Goal: Task Accomplishment & Management: Manage account settings

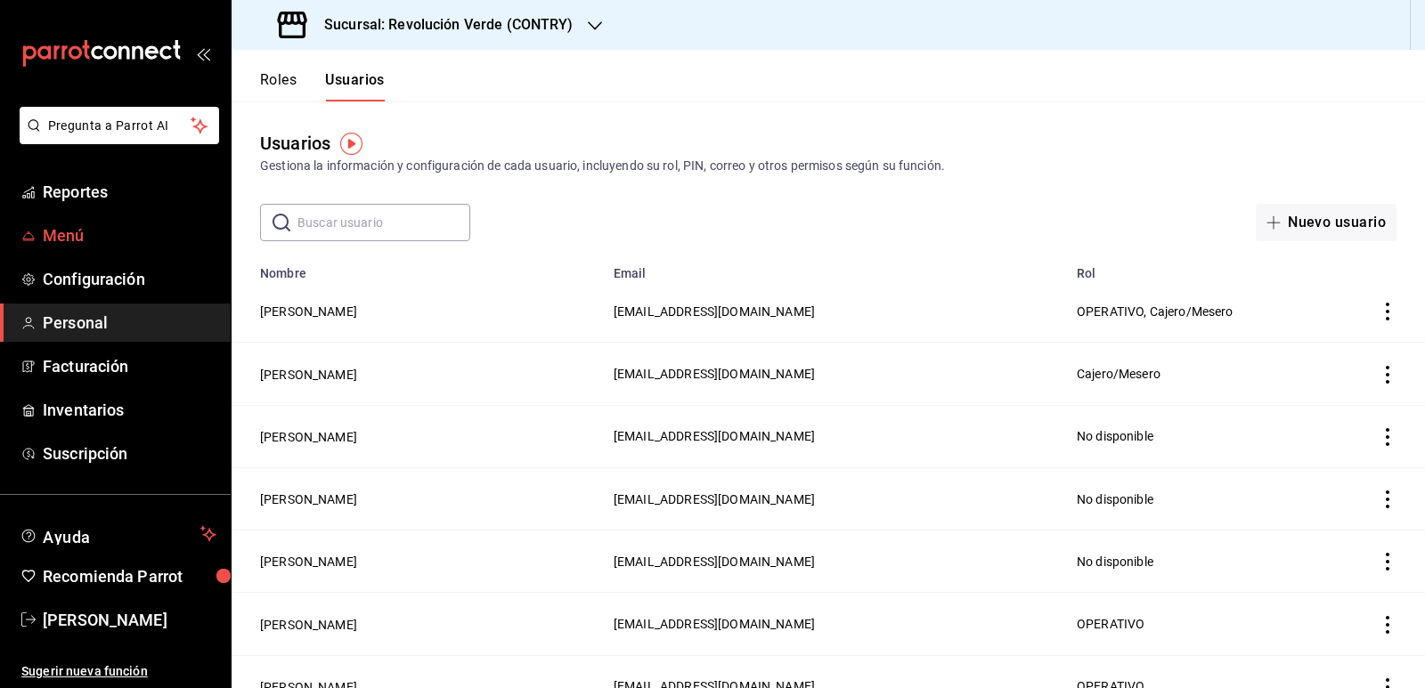
click at [96, 239] on span "Menú" at bounding box center [130, 236] width 174 height 24
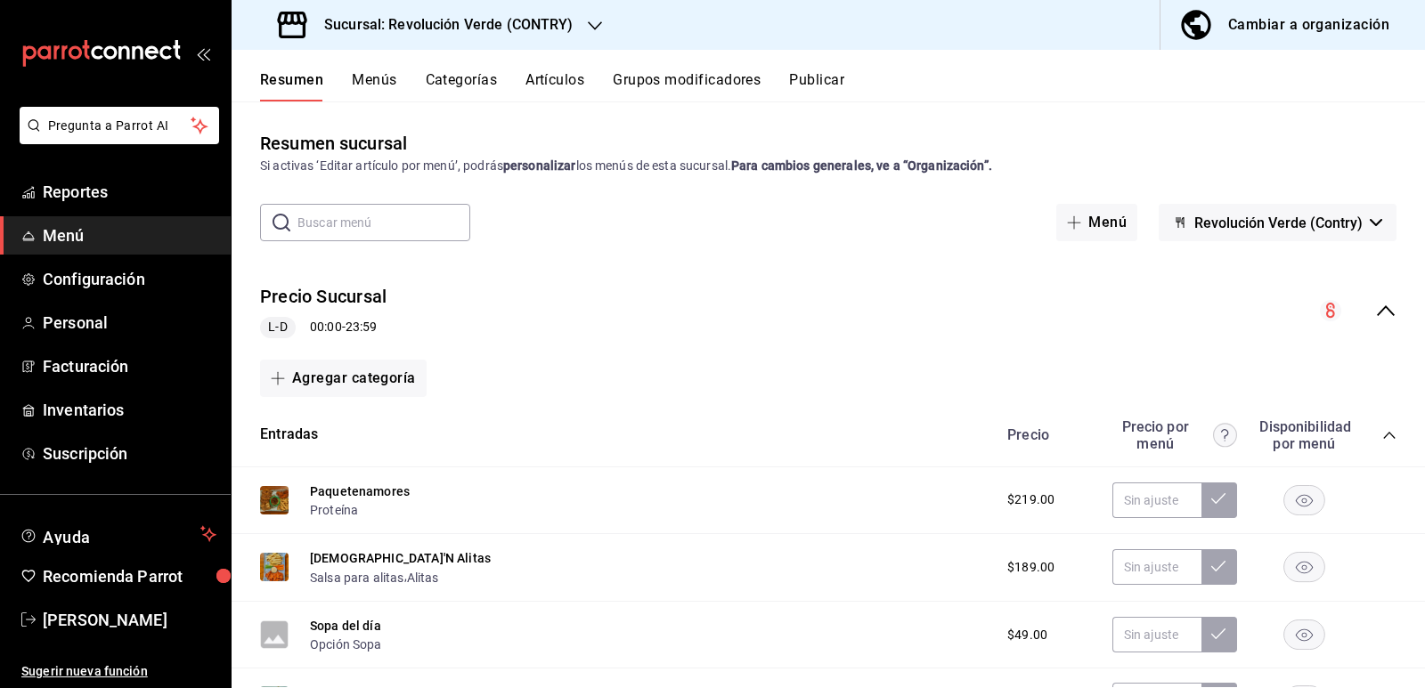
click at [1375, 304] on icon "collapse-menu-row" at bounding box center [1385, 310] width 21 height 21
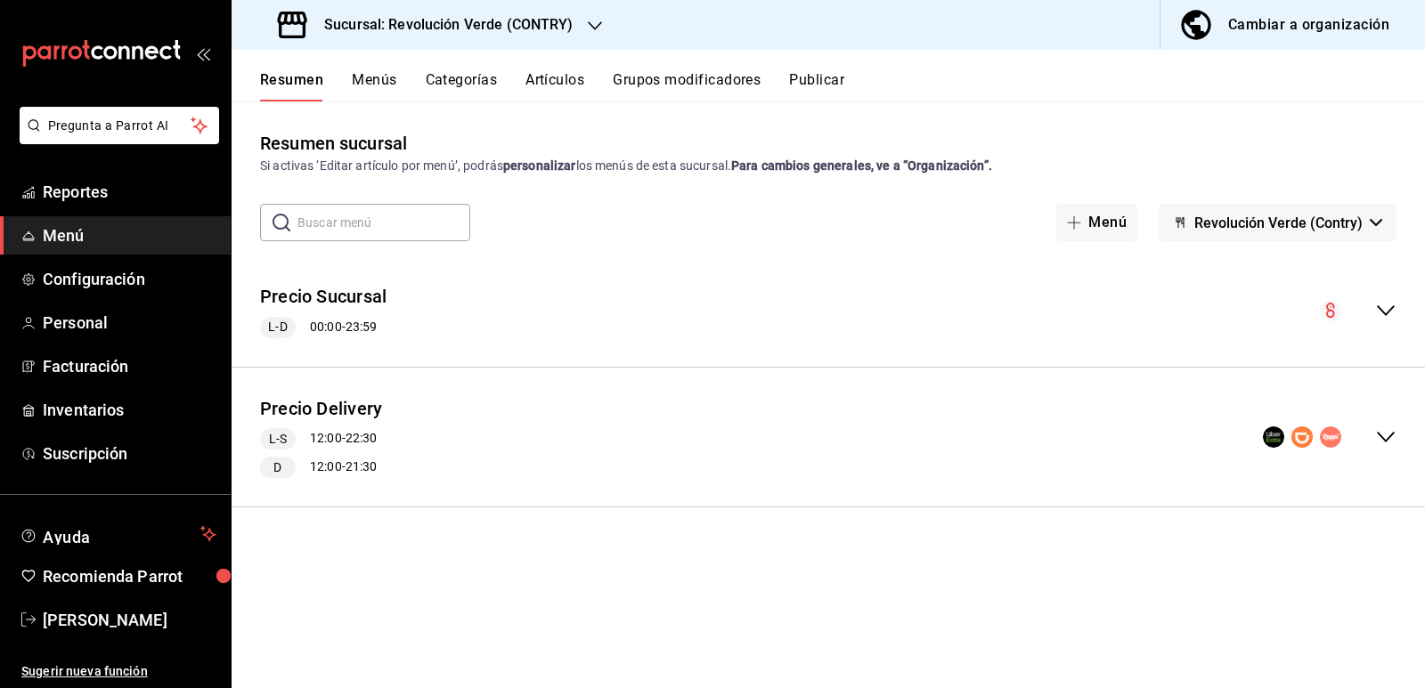
click at [386, 73] on button "Menús" at bounding box center [374, 86] width 45 height 30
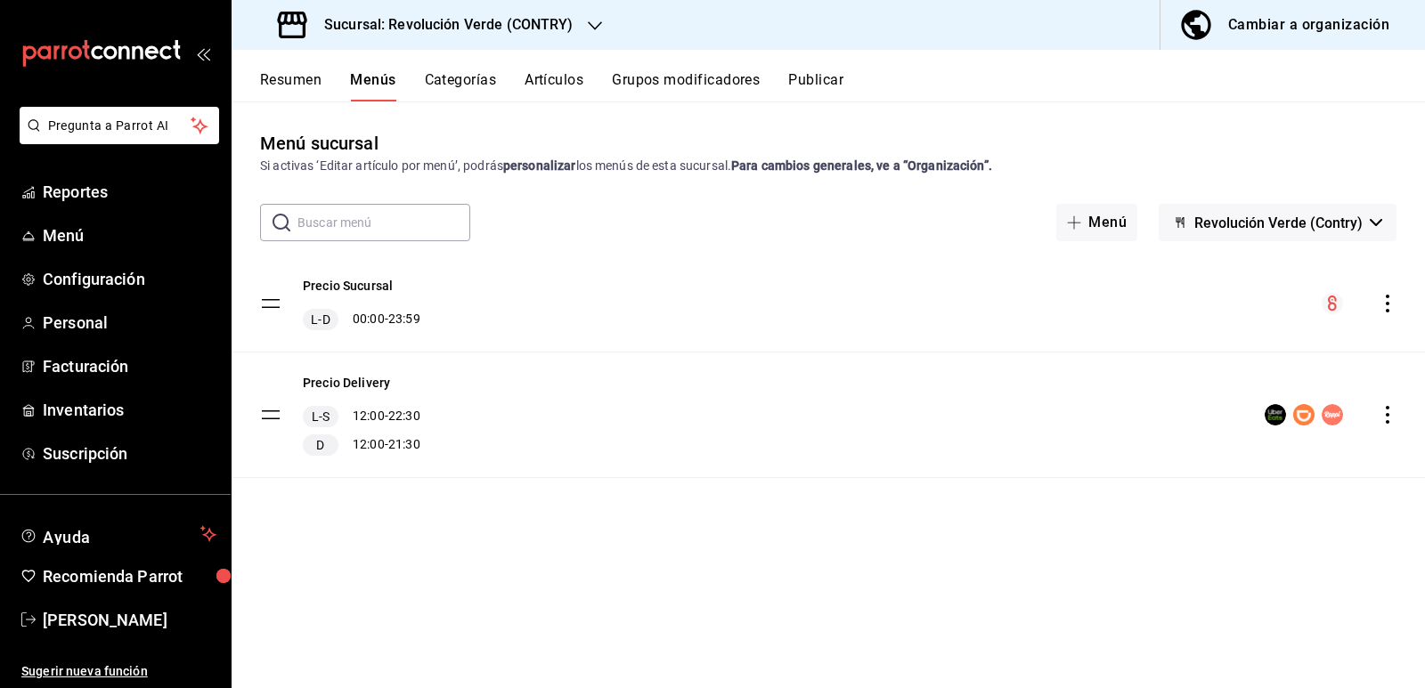
click at [1389, 406] on icon "actions" at bounding box center [1388, 415] width 18 height 18
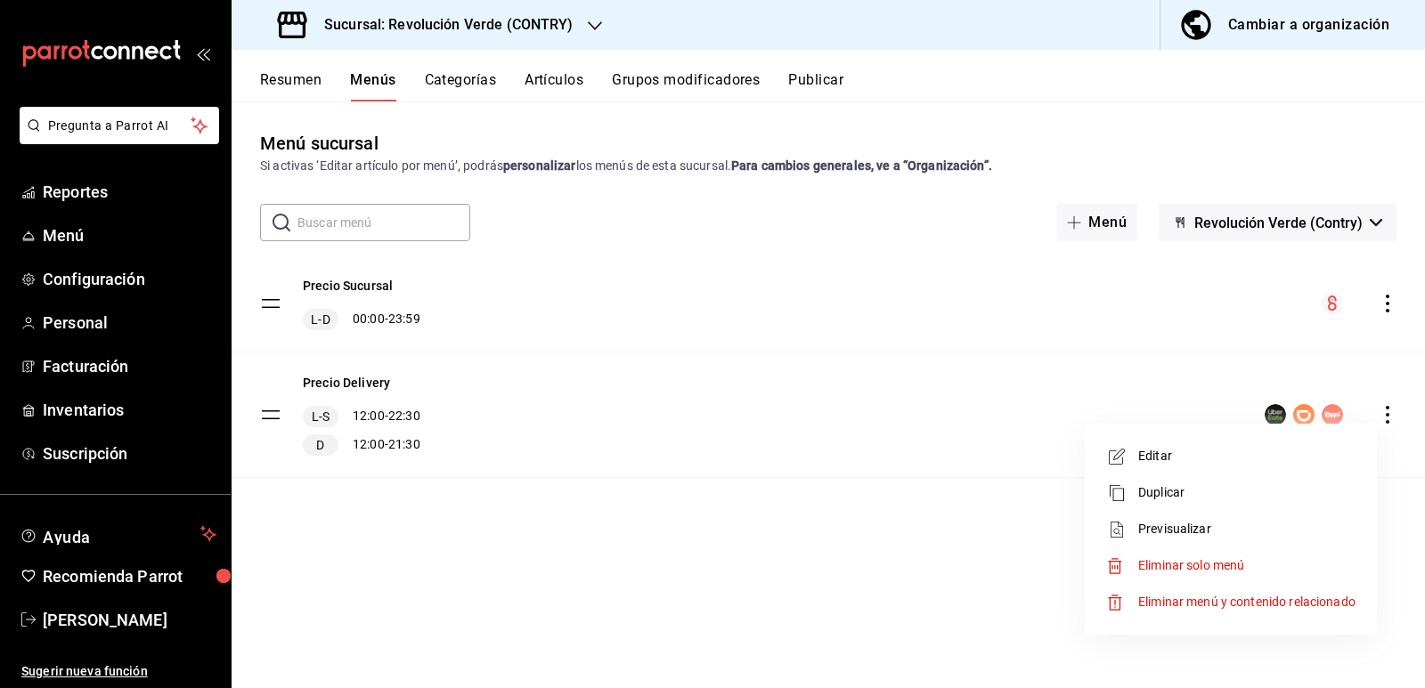
click at [1193, 461] on span "Editar" at bounding box center [1246, 456] width 217 height 19
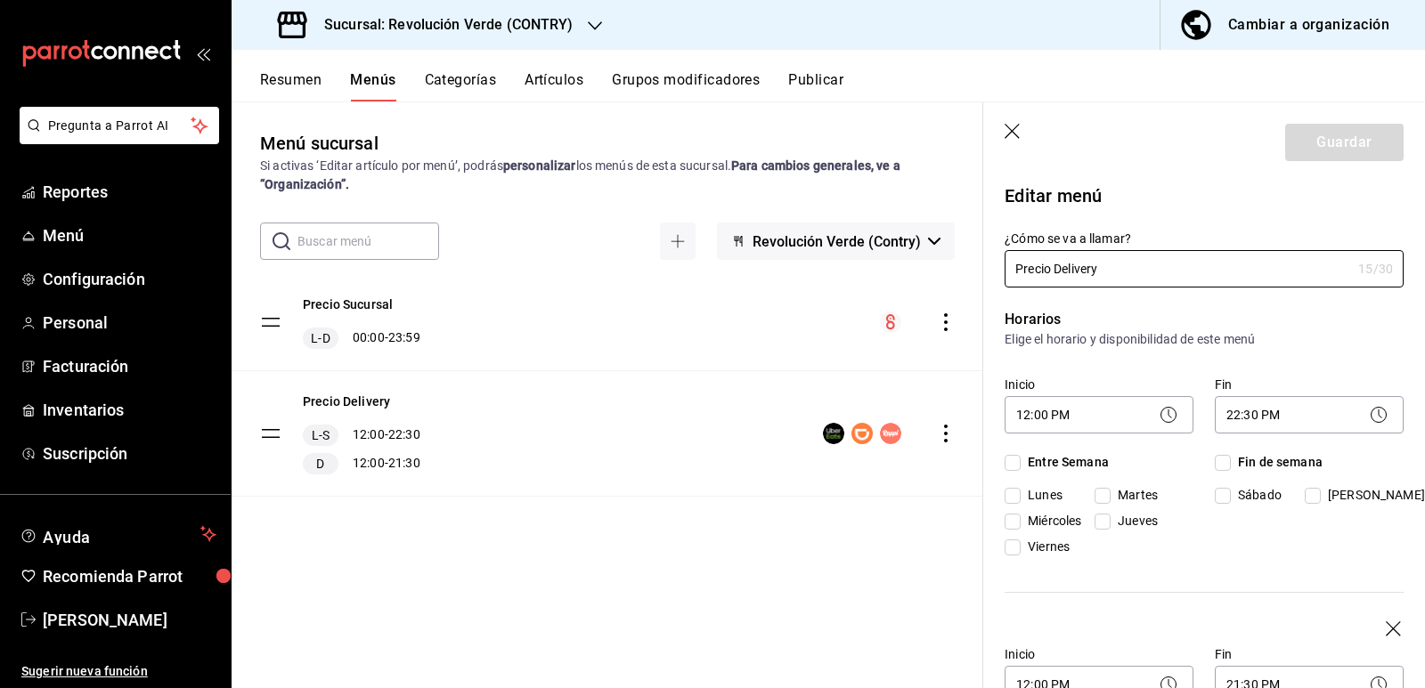
checkbox input "true"
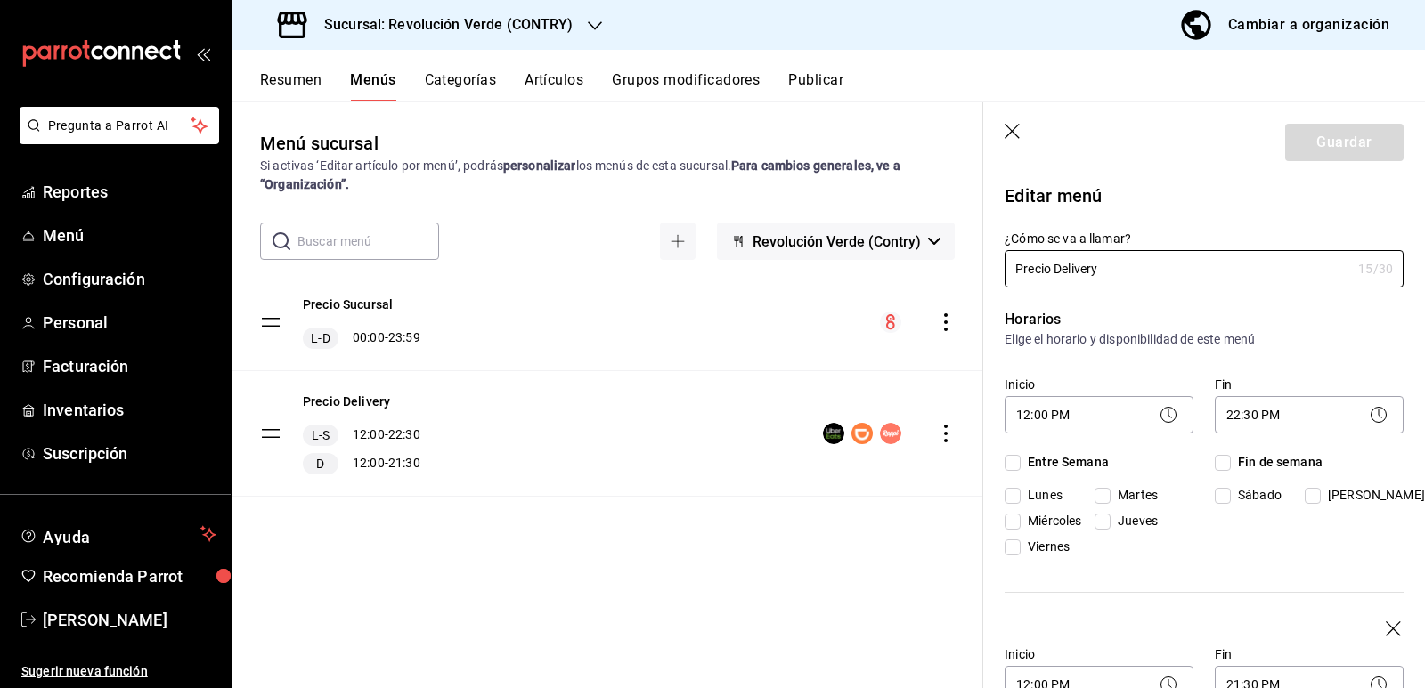
checkbox input "true"
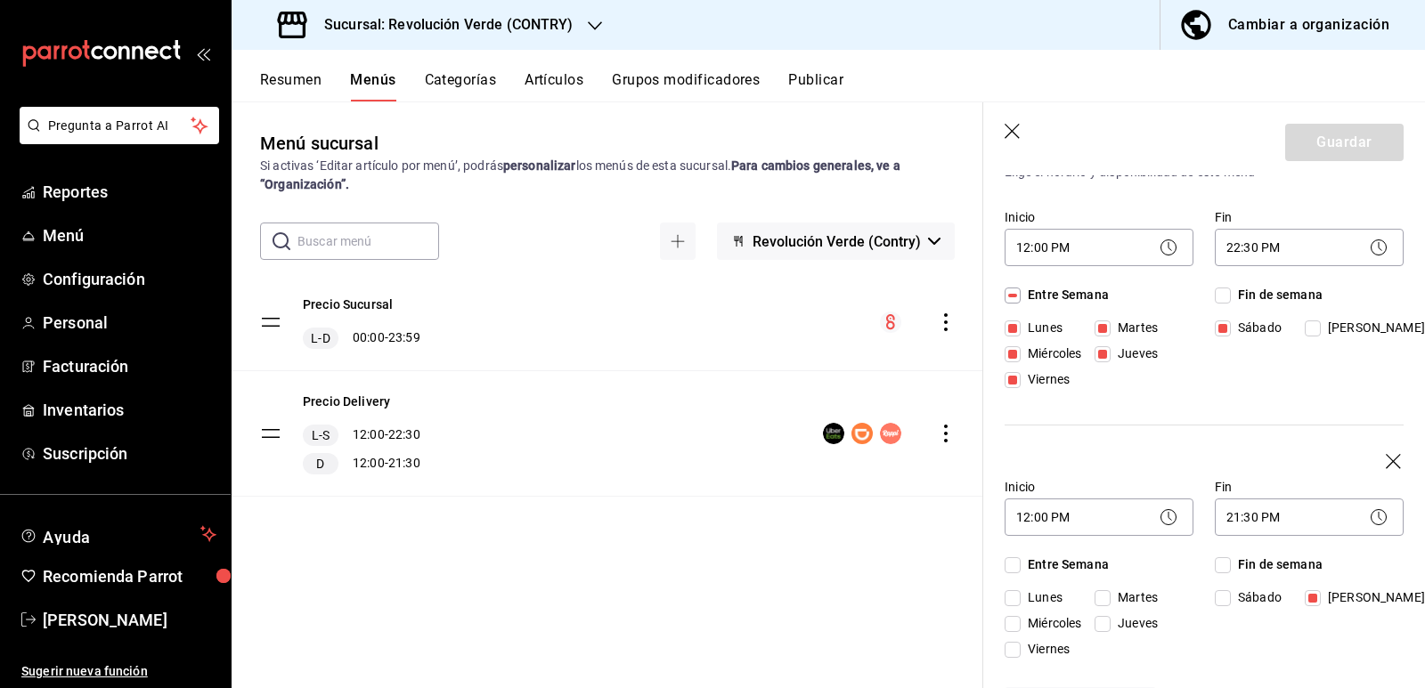
scroll to position [89, 0]
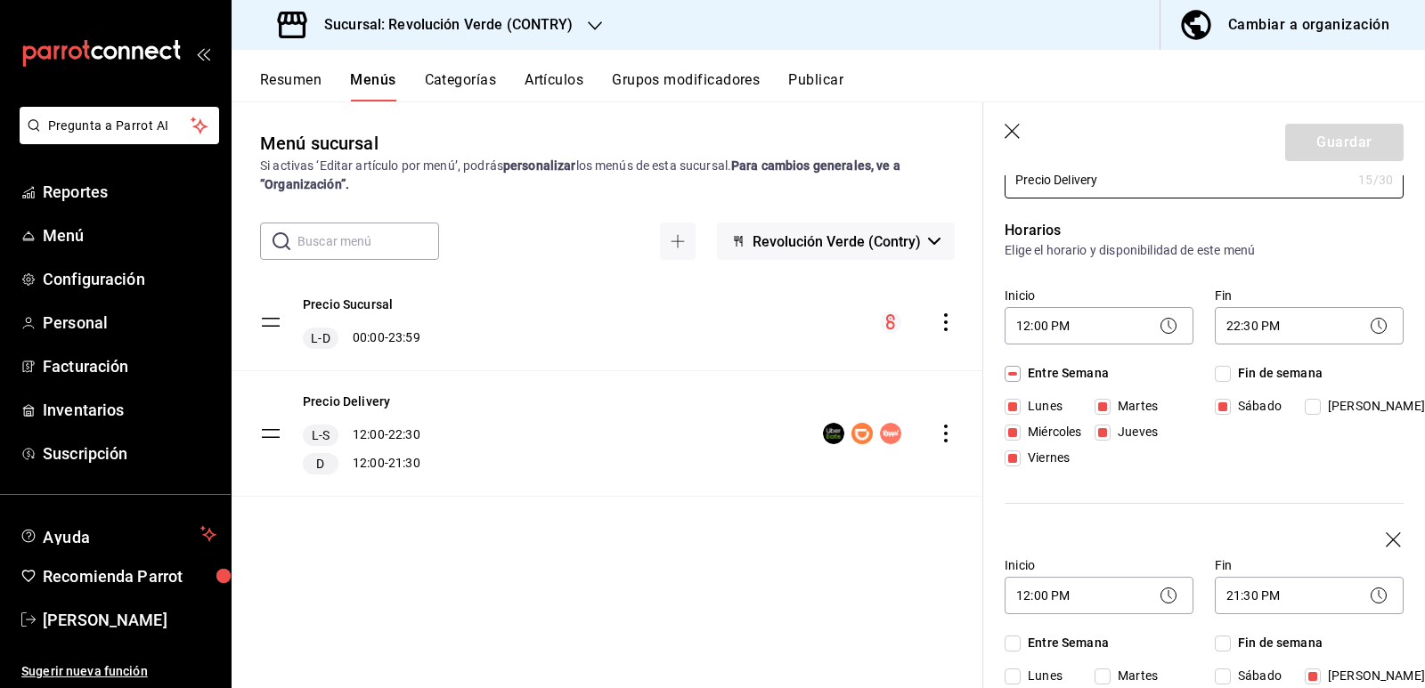
click at [1016, 434] on input "Miércoles" at bounding box center [1013, 433] width 16 height 16
checkbox input "false"
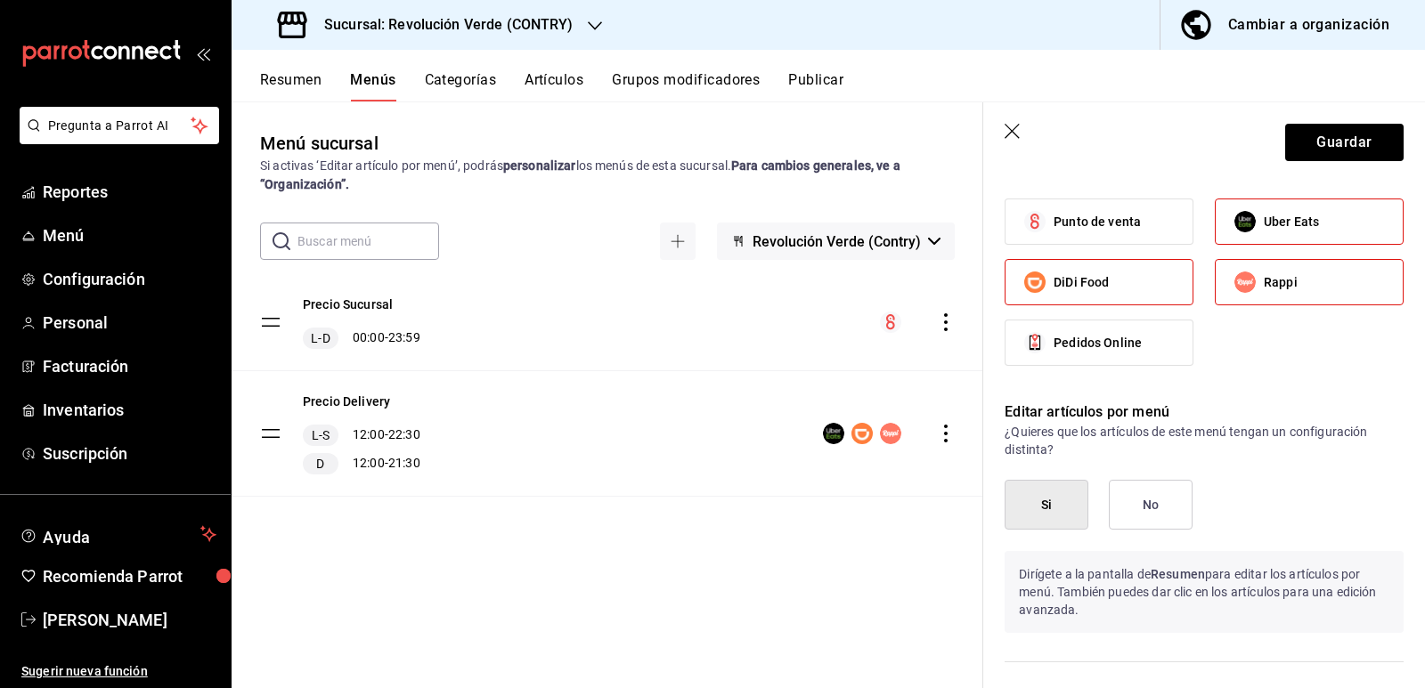
scroll to position [1247, 0]
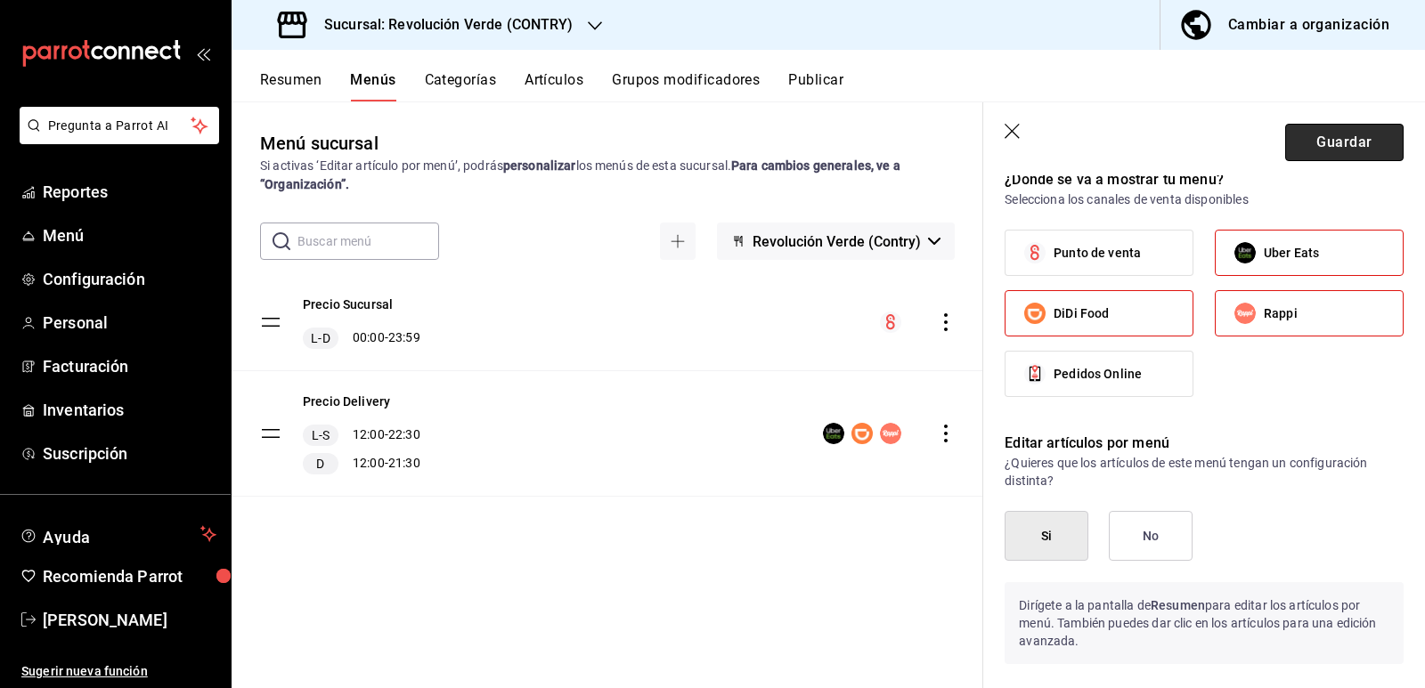
click at [1343, 138] on button "Guardar" at bounding box center [1344, 142] width 118 height 37
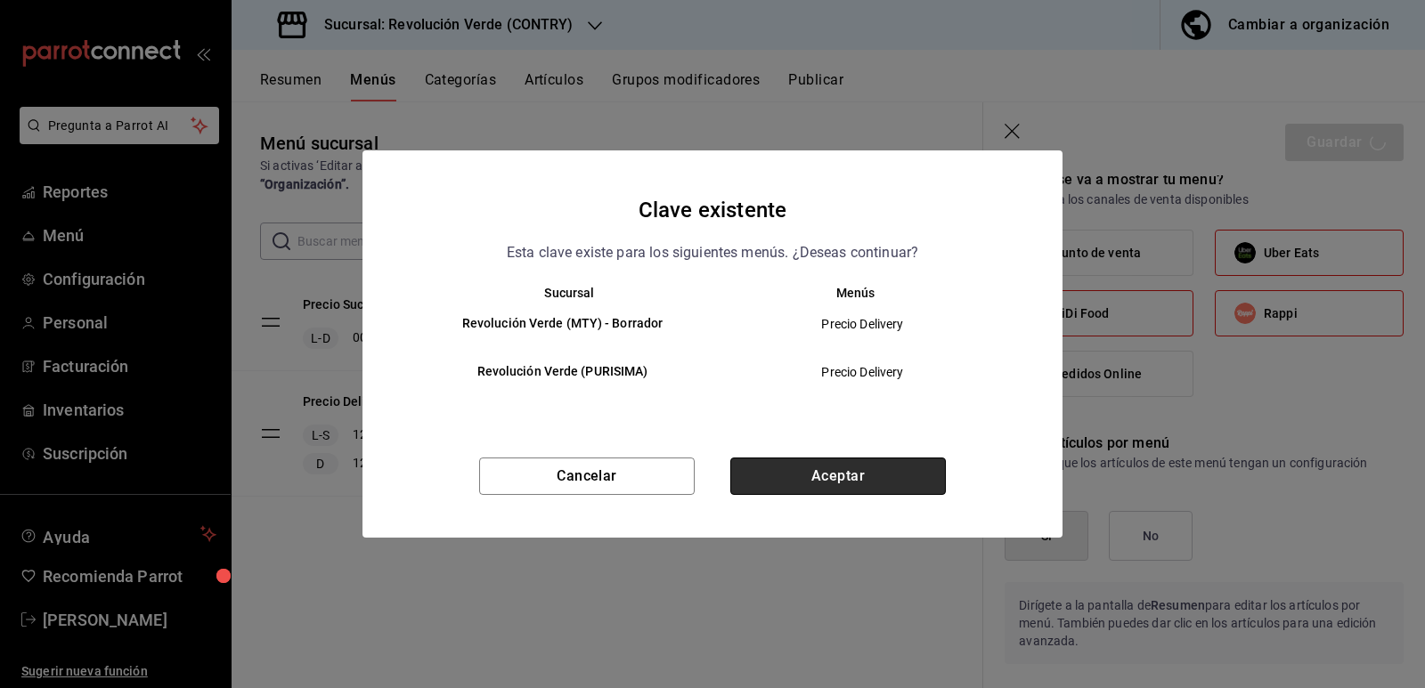
click at [865, 472] on button "Aceptar" at bounding box center [838, 476] width 216 height 37
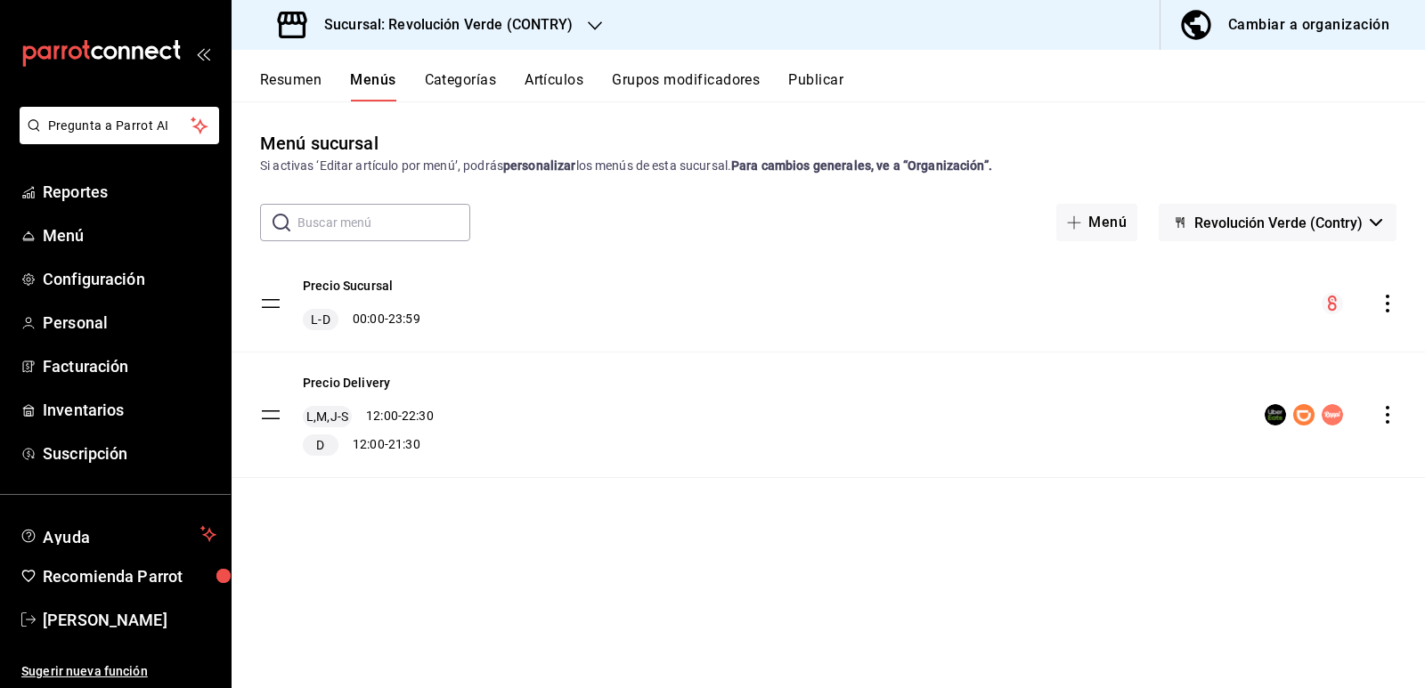
click at [824, 80] on button "Publicar" at bounding box center [815, 86] width 55 height 30
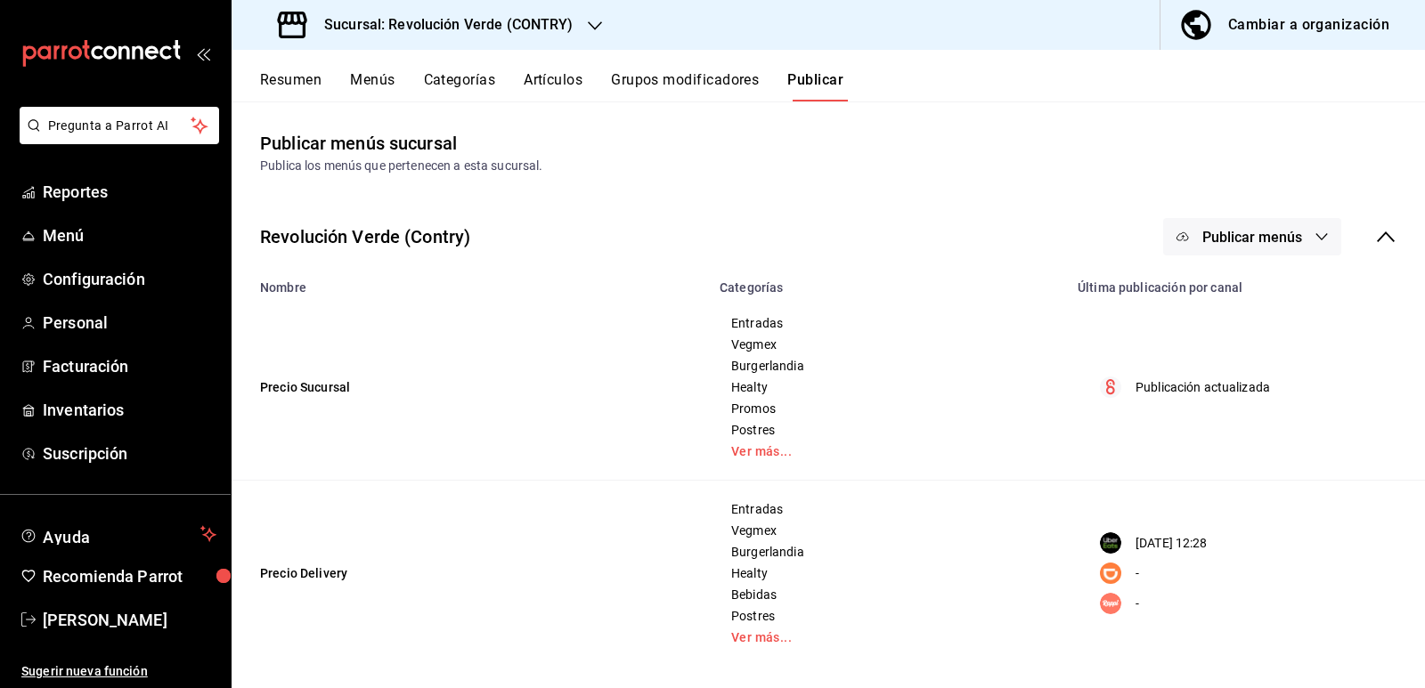
click at [1298, 237] on button "Publicar menús" at bounding box center [1252, 236] width 178 height 37
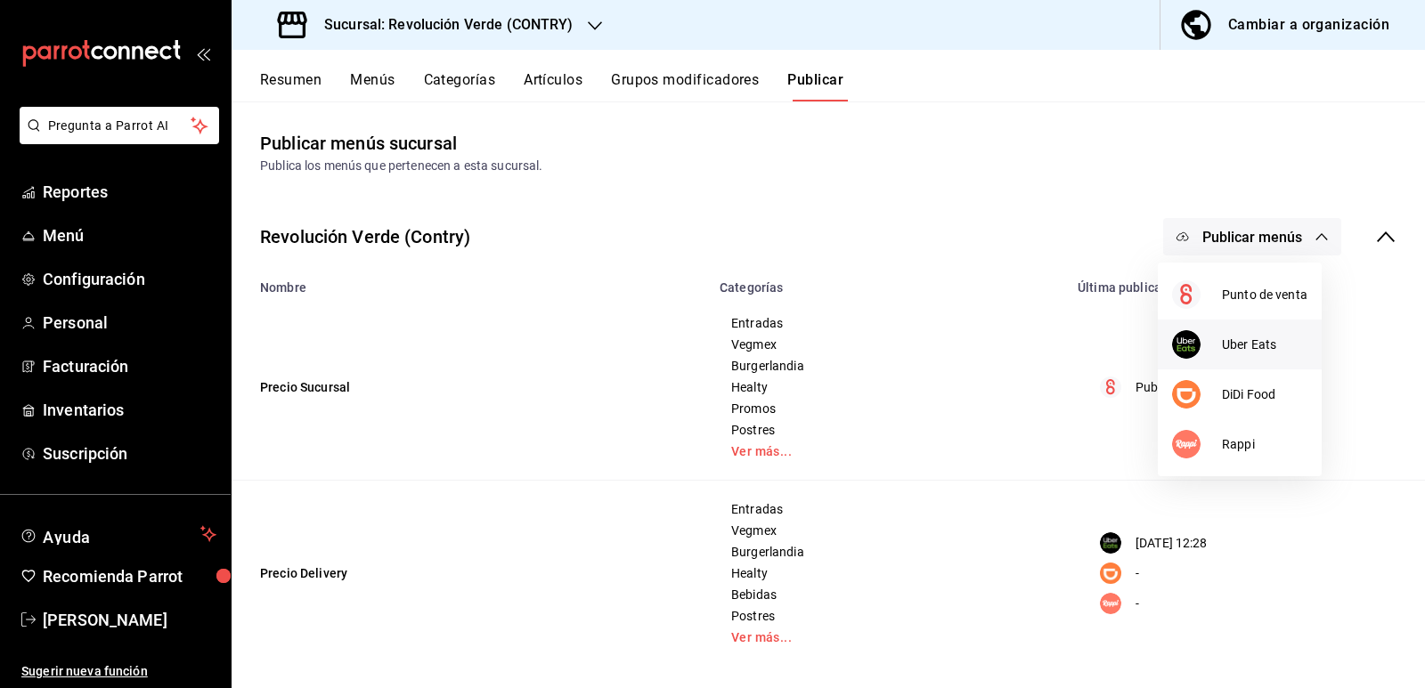
click at [1239, 358] on li "Uber Eats" at bounding box center [1240, 345] width 164 height 50
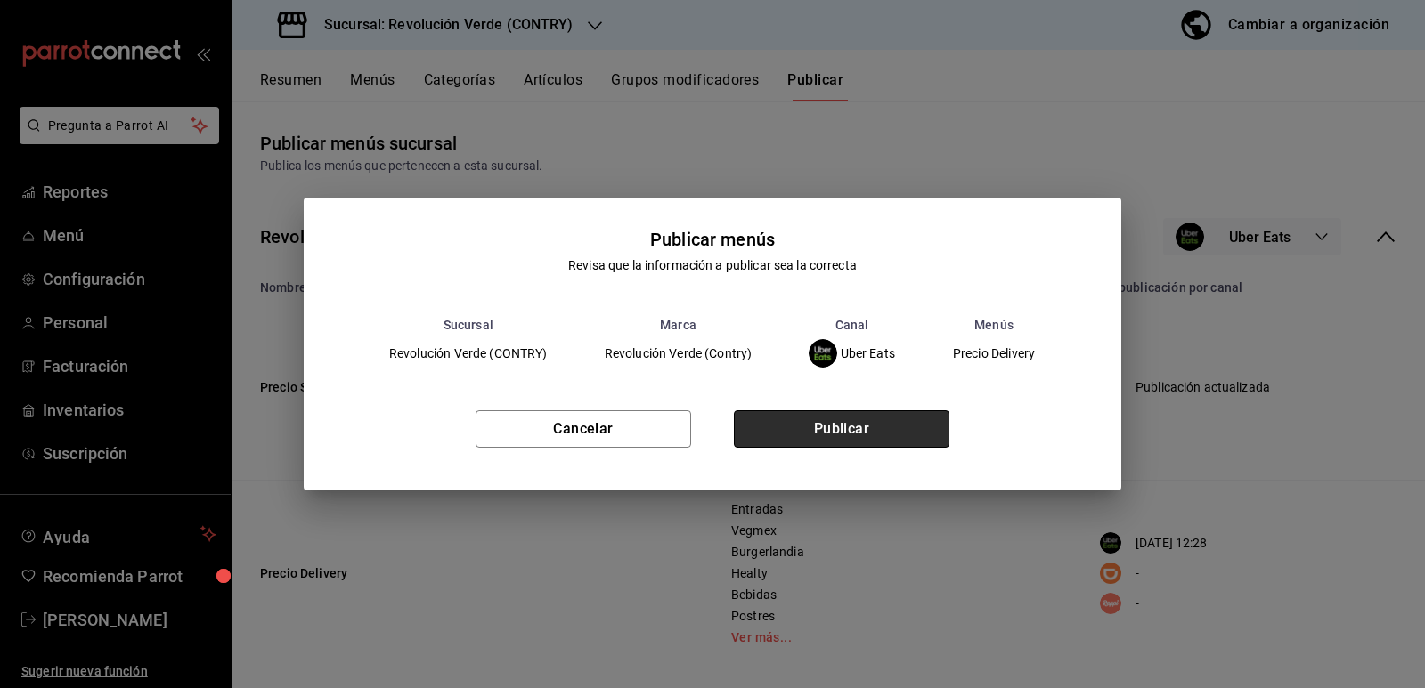
click at [837, 436] on button "Publicar" at bounding box center [842, 429] width 216 height 37
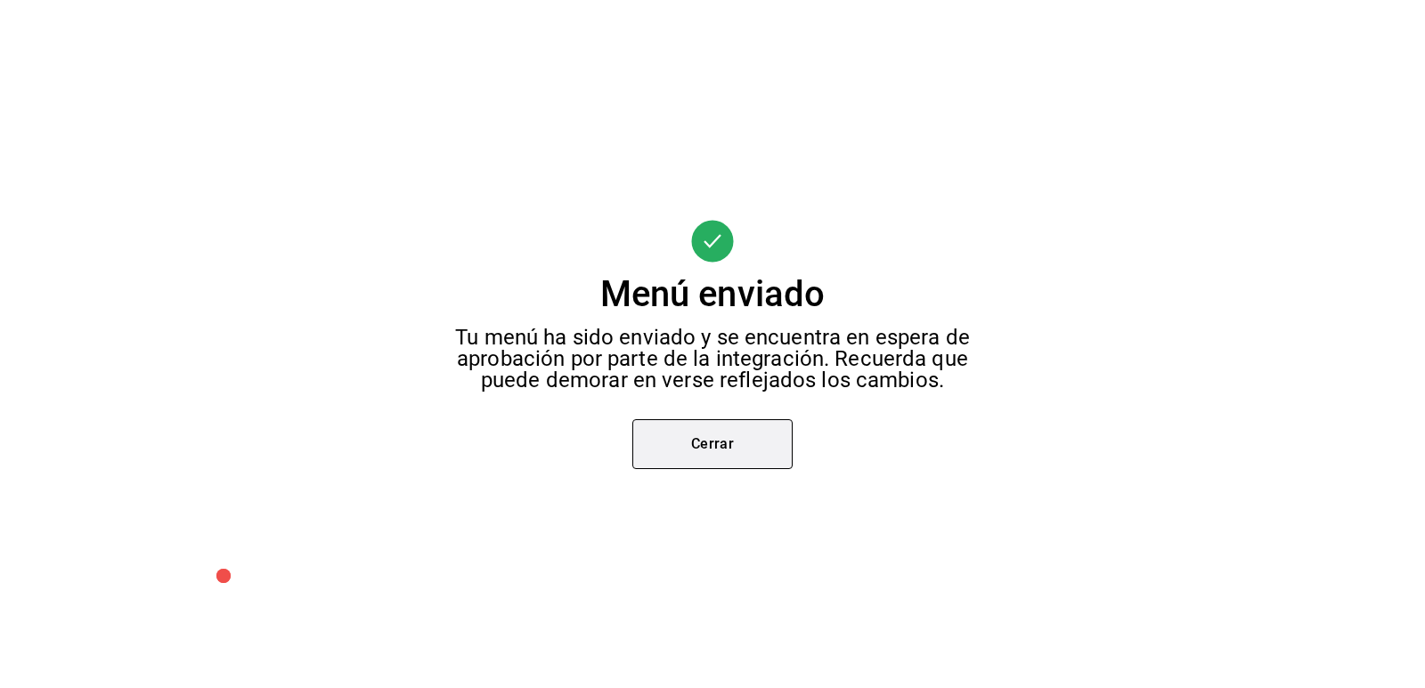
click at [715, 442] on button "Cerrar" at bounding box center [712, 444] width 160 height 50
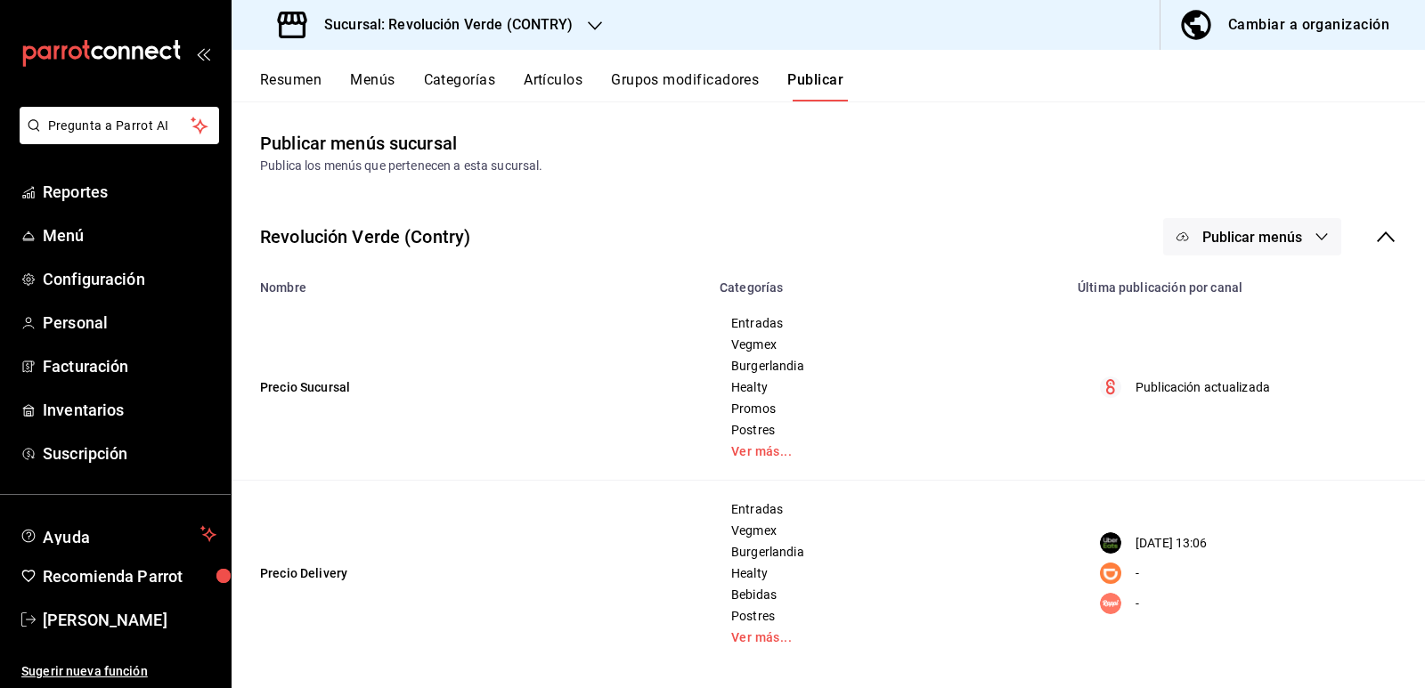
click at [476, 23] on h3 "Sucursal: Revolución Verde (CONTRY)" at bounding box center [442, 24] width 264 height 21
click at [386, 79] on span "Revolución Verde (PURISIMA)" at bounding box center [329, 77] width 167 height 19
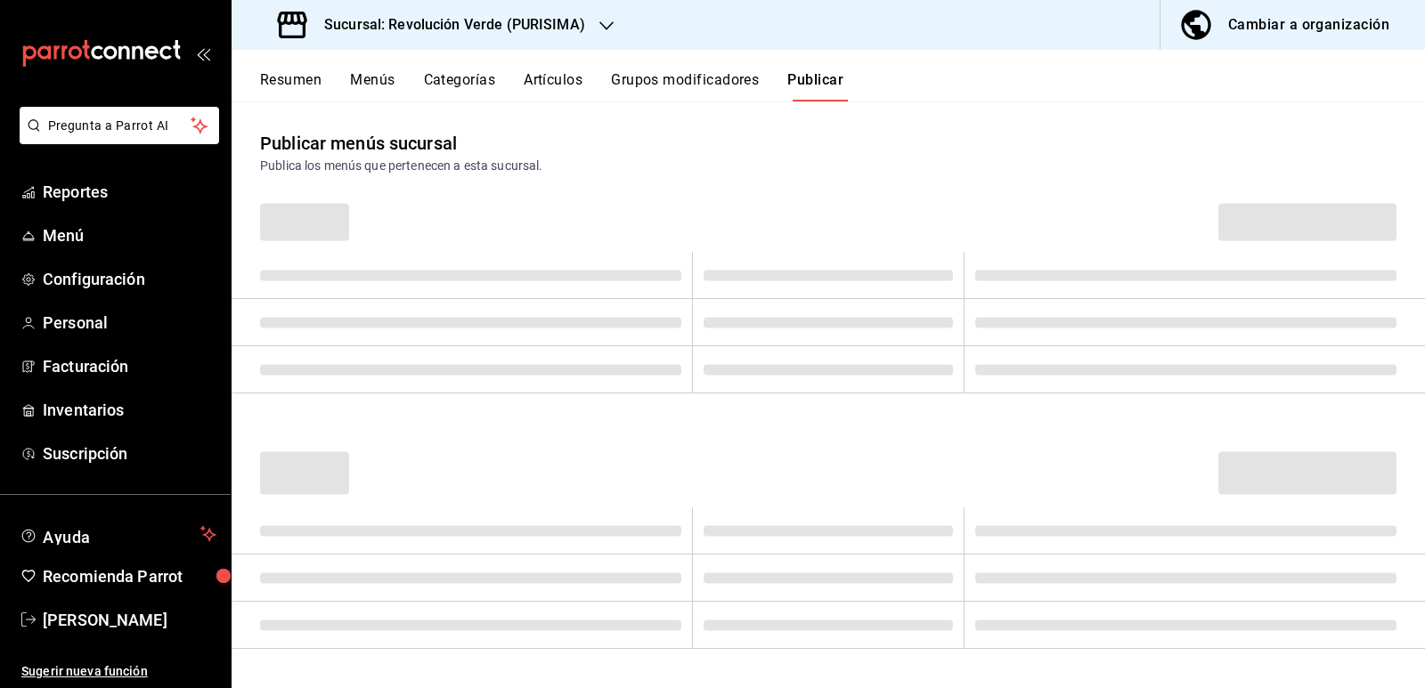
click at [380, 85] on button "Menús" at bounding box center [372, 86] width 45 height 30
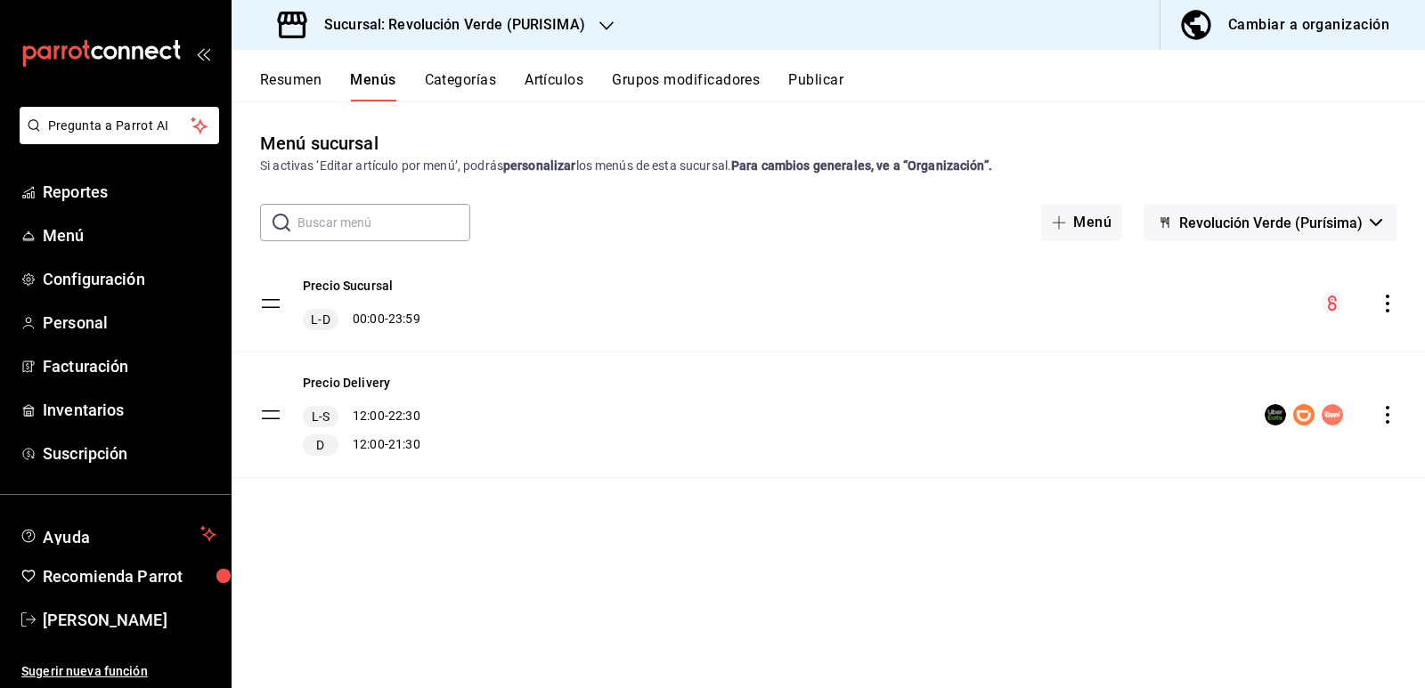
click at [1383, 417] on icon "actions" at bounding box center [1388, 415] width 18 height 18
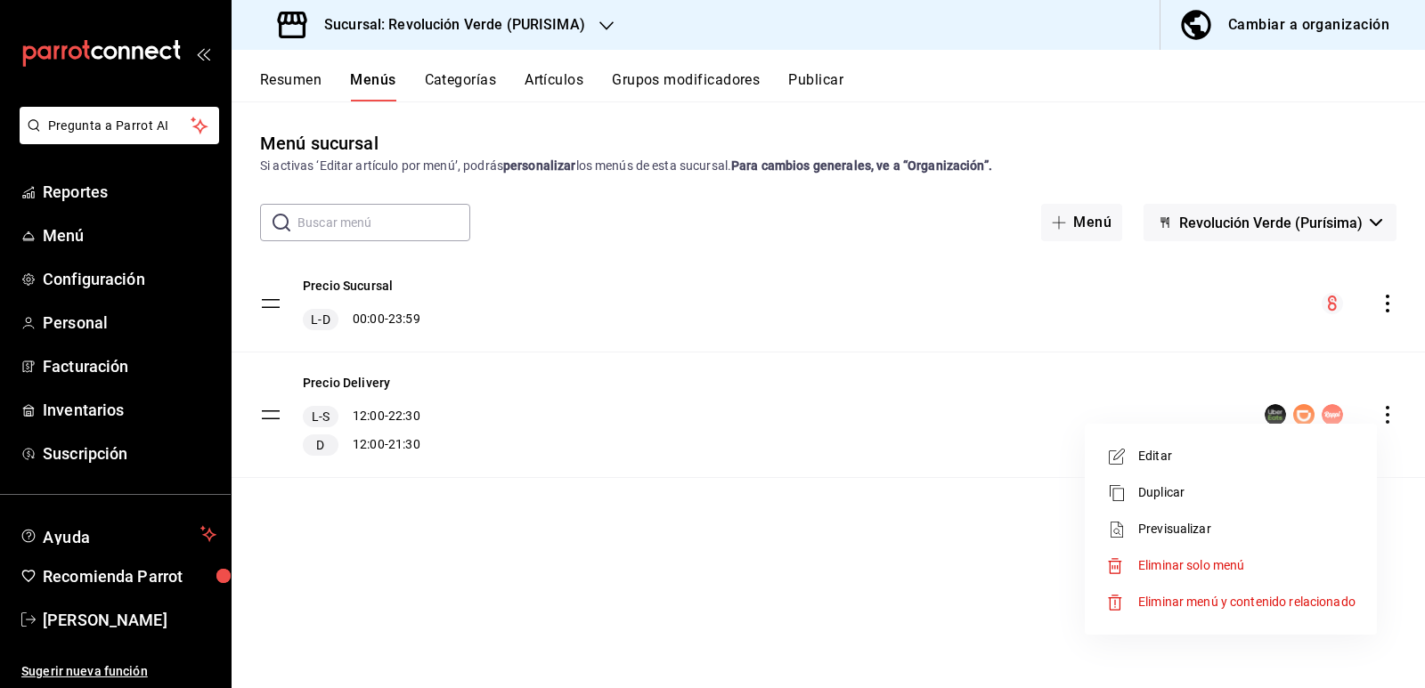
click at [1185, 460] on span "Editar" at bounding box center [1246, 456] width 217 height 19
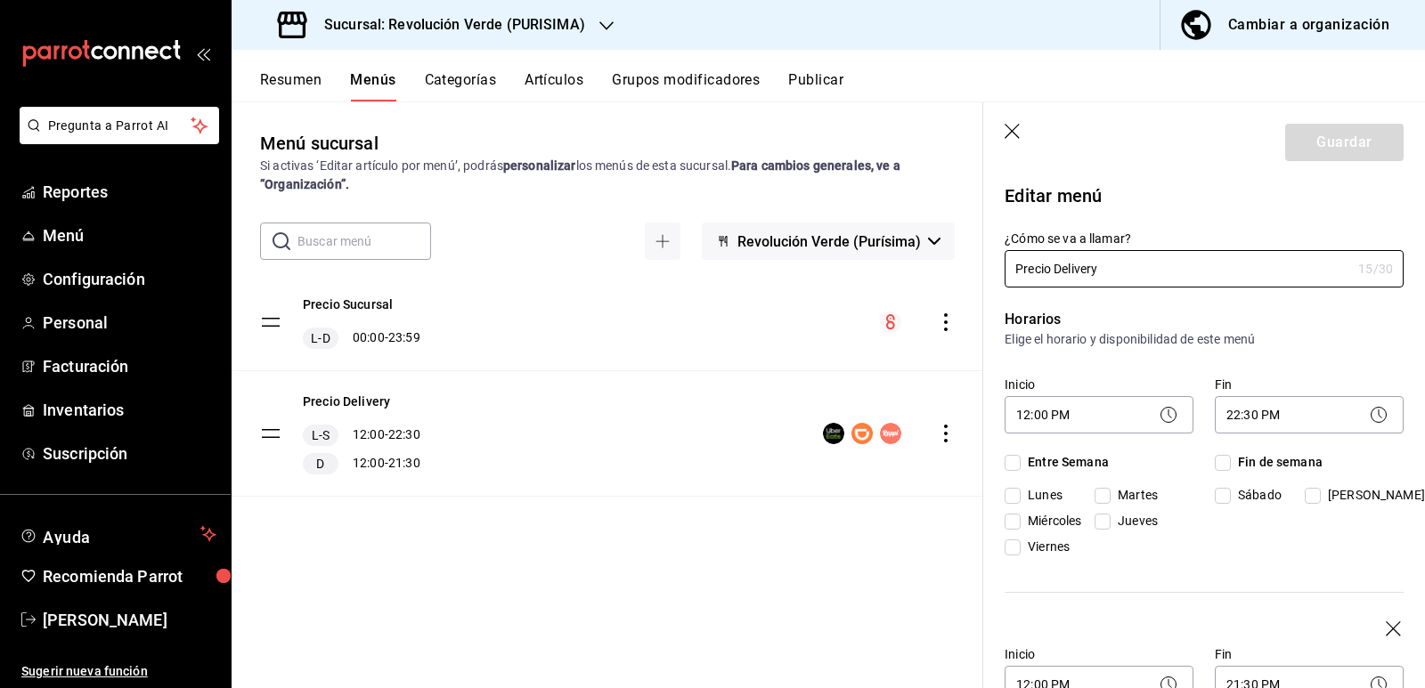
checkbox input "true"
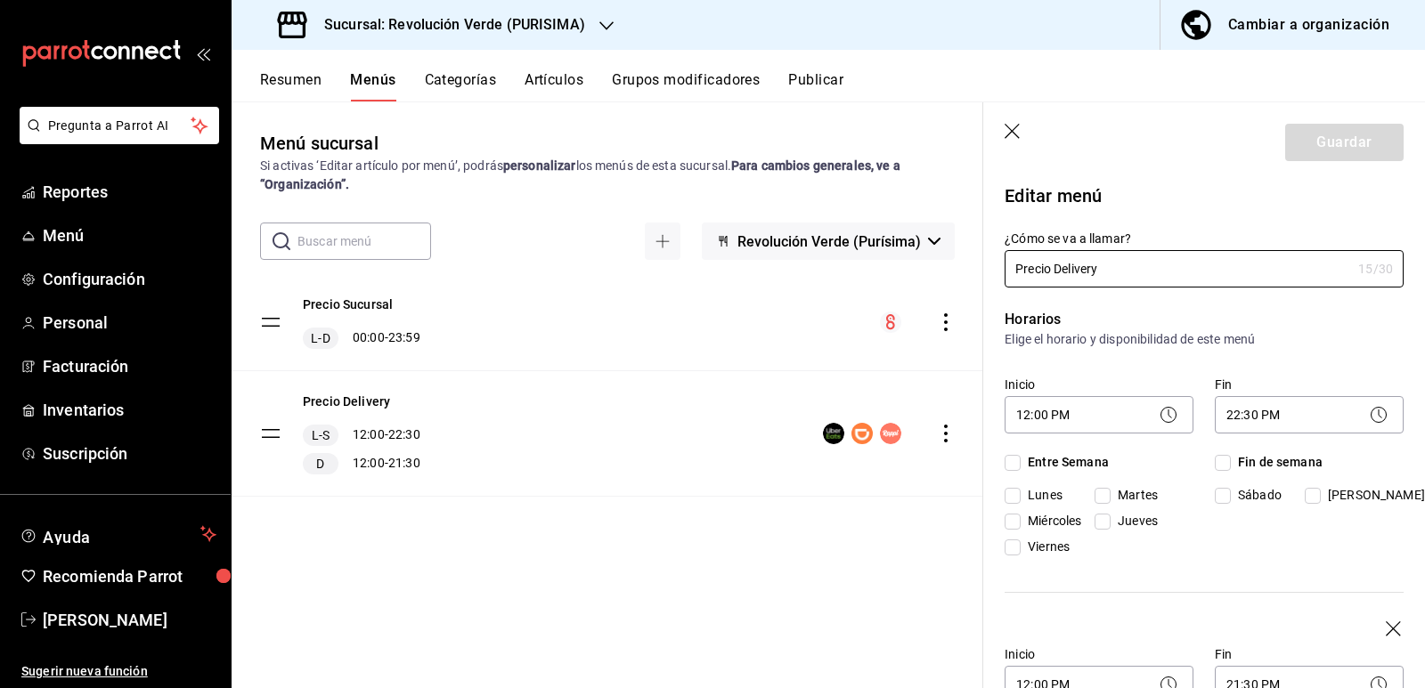
checkbox input "true"
click at [1104, 497] on input "Martes" at bounding box center [1102, 496] width 16 height 16
checkbox input "false"
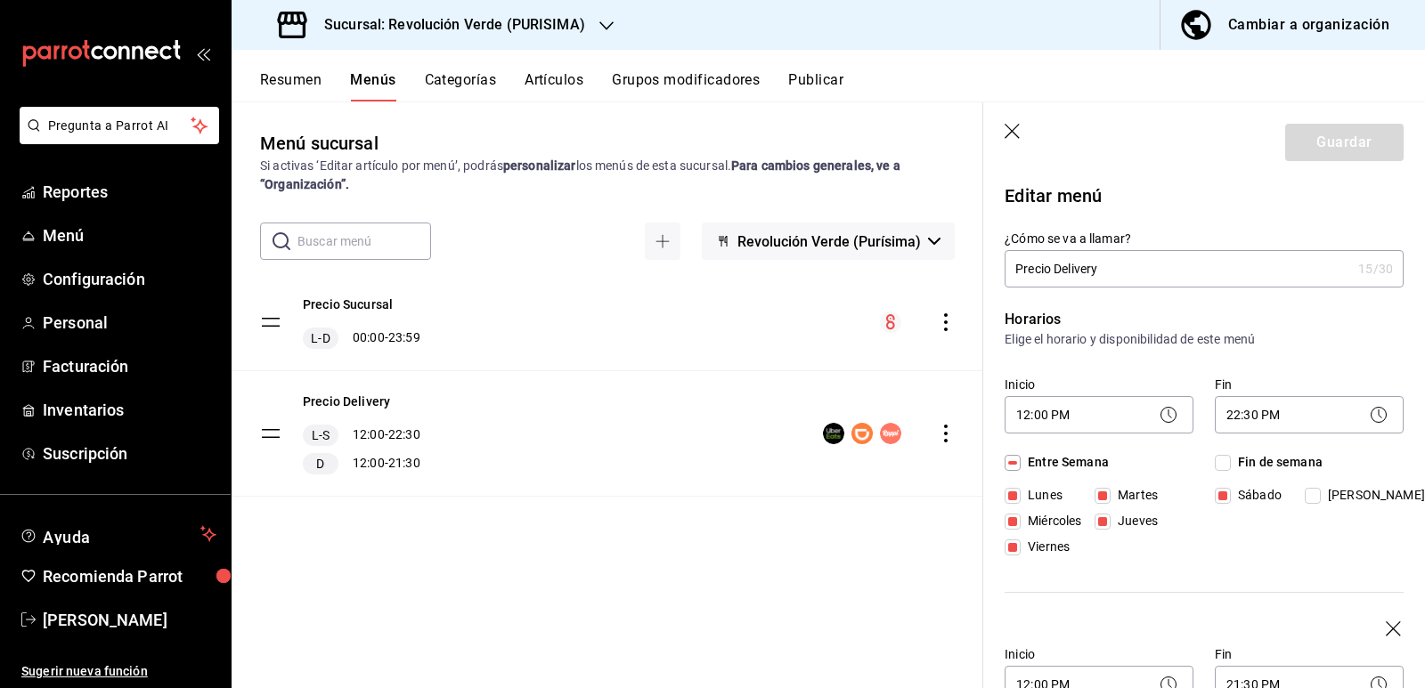
checkbox input "false"
click at [1335, 127] on button "Guardar" at bounding box center [1344, 142] width 118 height 37
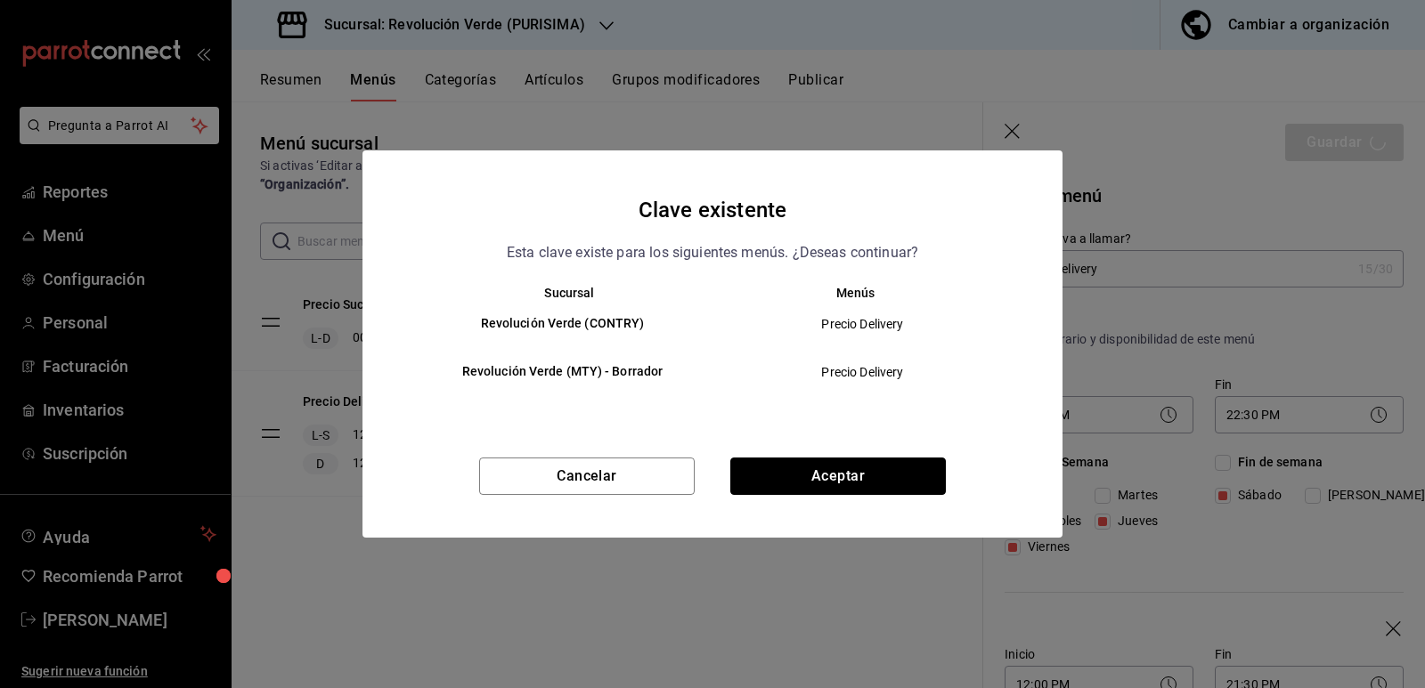
click at [867, 489] on button "Aceptar" at bounding box center [838, 476] width 216 height 37
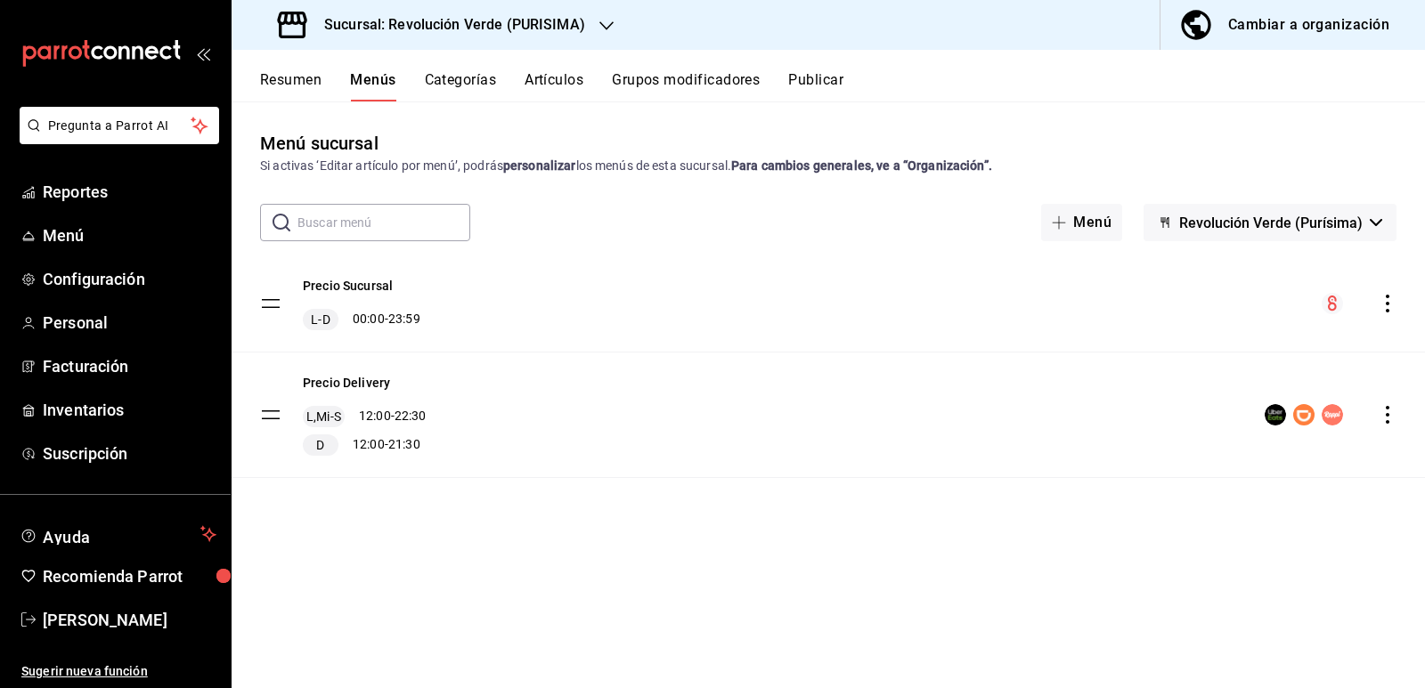
click at [814, 80] on button "Publicar" at bounding box center [815, 86] width 55 height 30
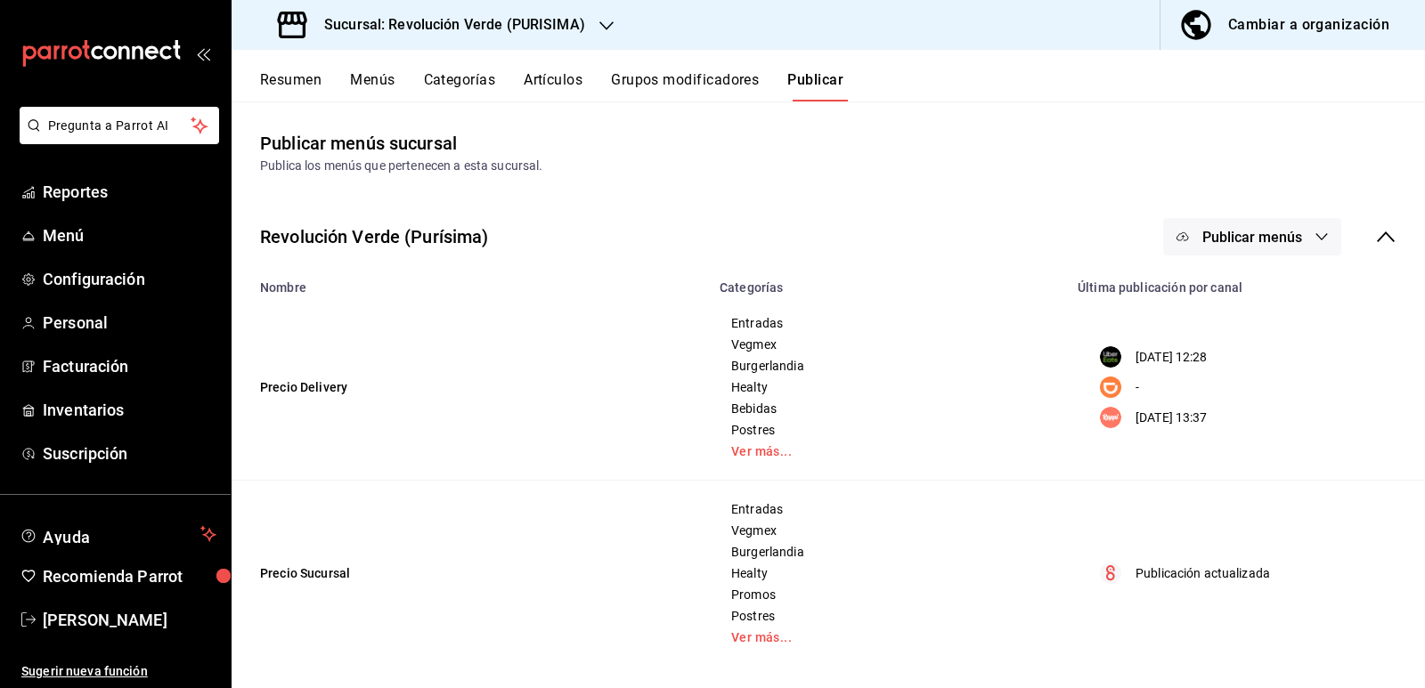
click at [1253, 238] on span "Publicar menús" at bounding box center [1252, 237] width 100 height 17
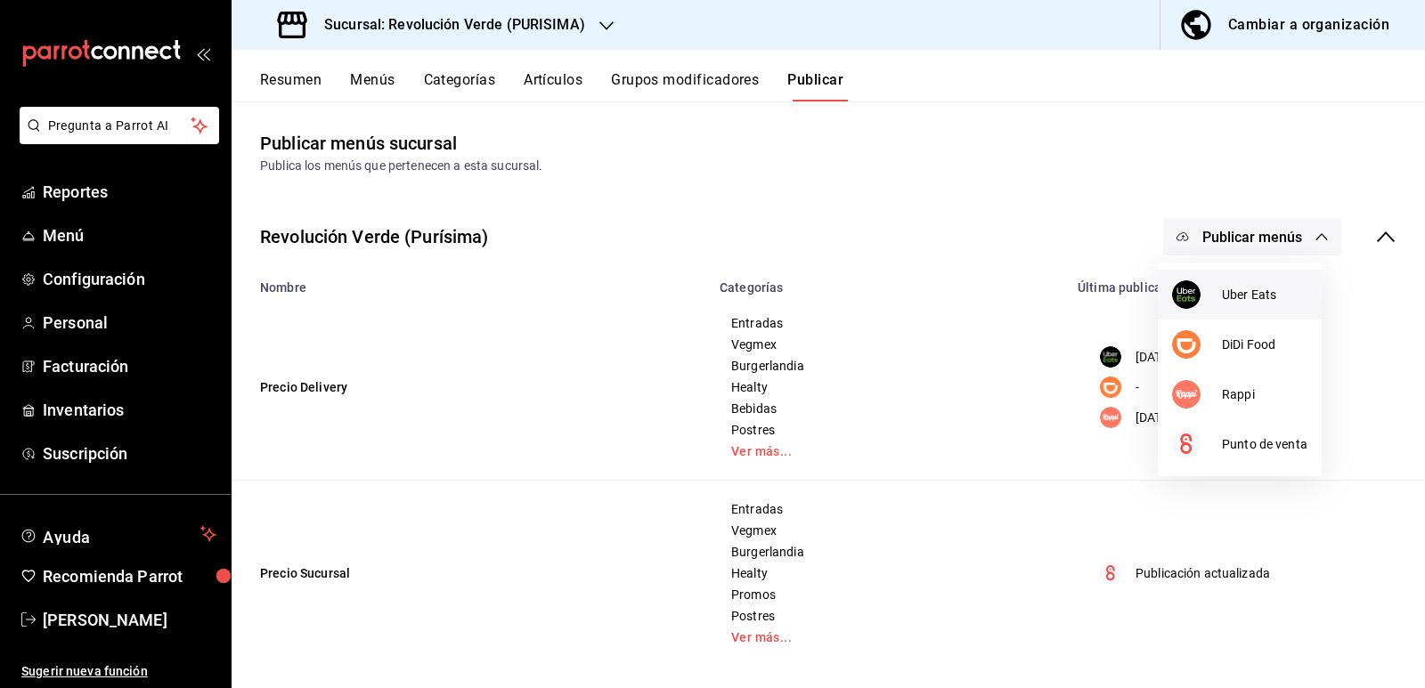
click at [1233, 292] on span "Uber Eats" at bounding box center [1264, 295] width 85 height 19
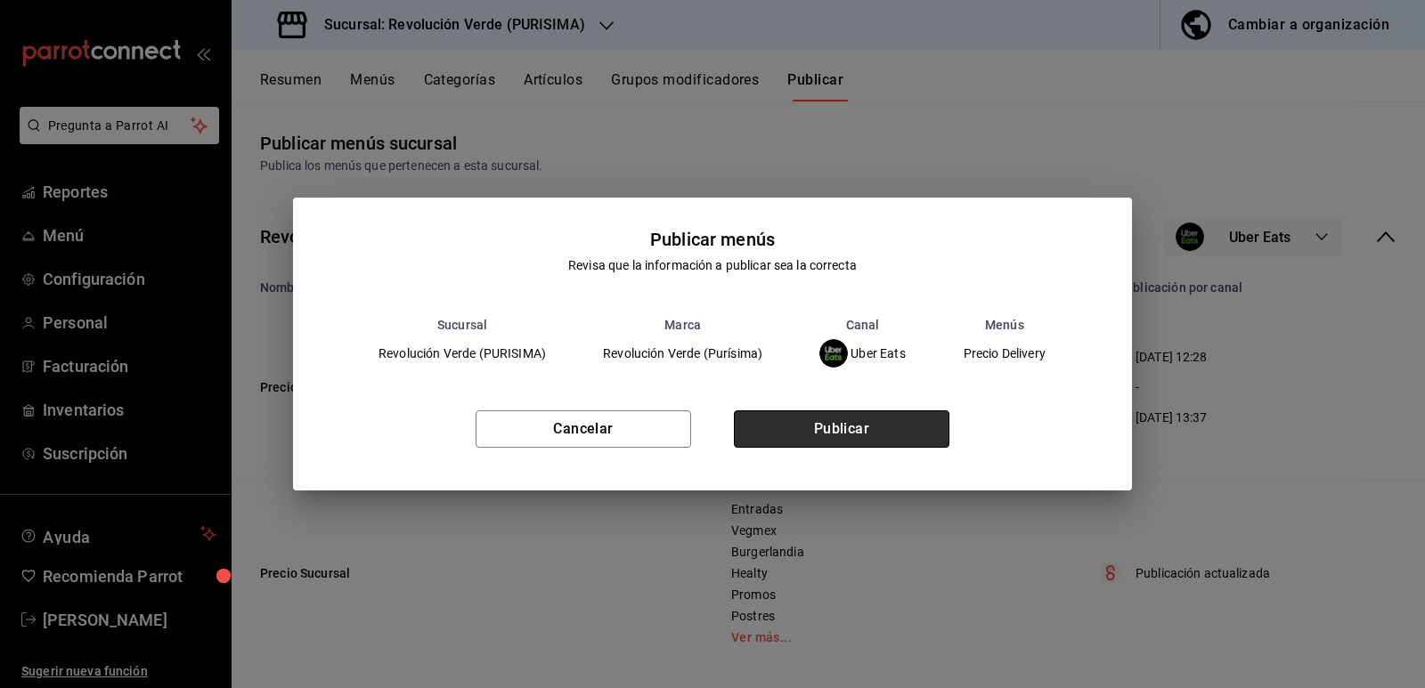
click at [836, 427] on button "Publicar" at bounding box center [842, 429] width 216 height 37
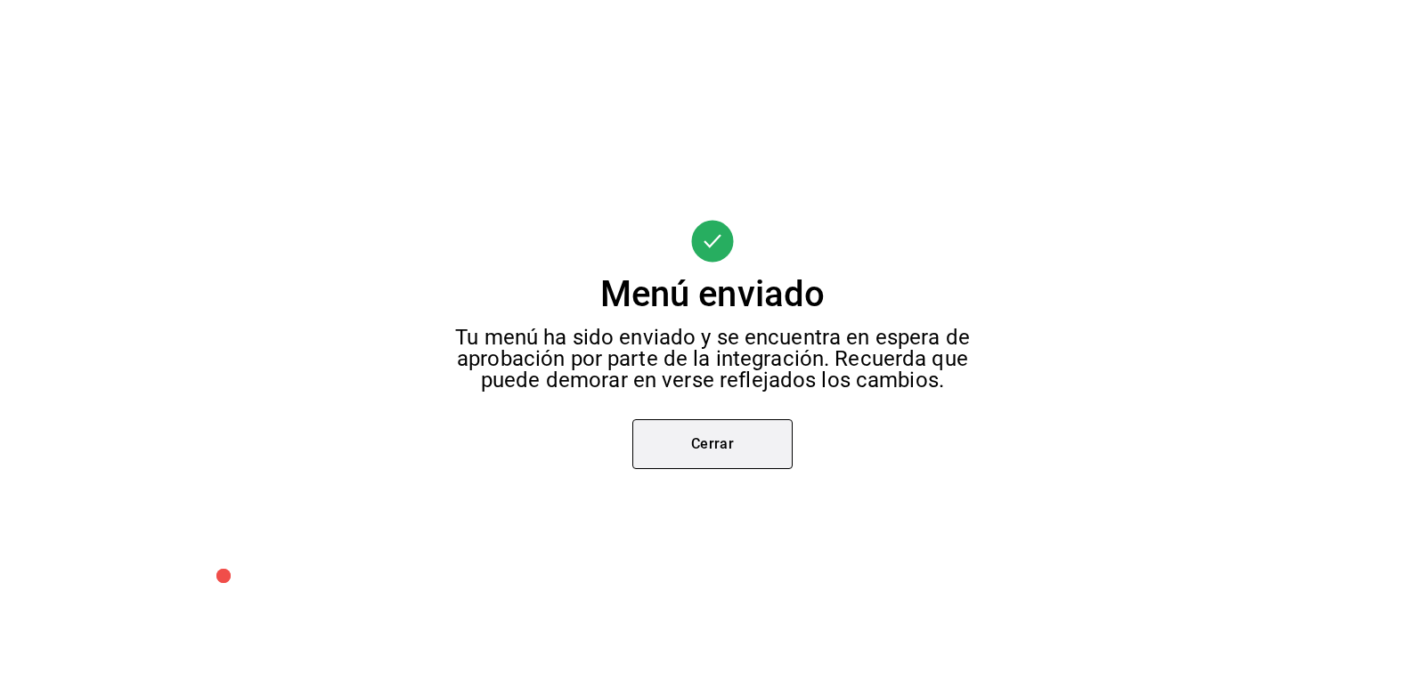
click at [751, 441] on button "Cerrar" at bounding box center [712, 444] width 160 height 50
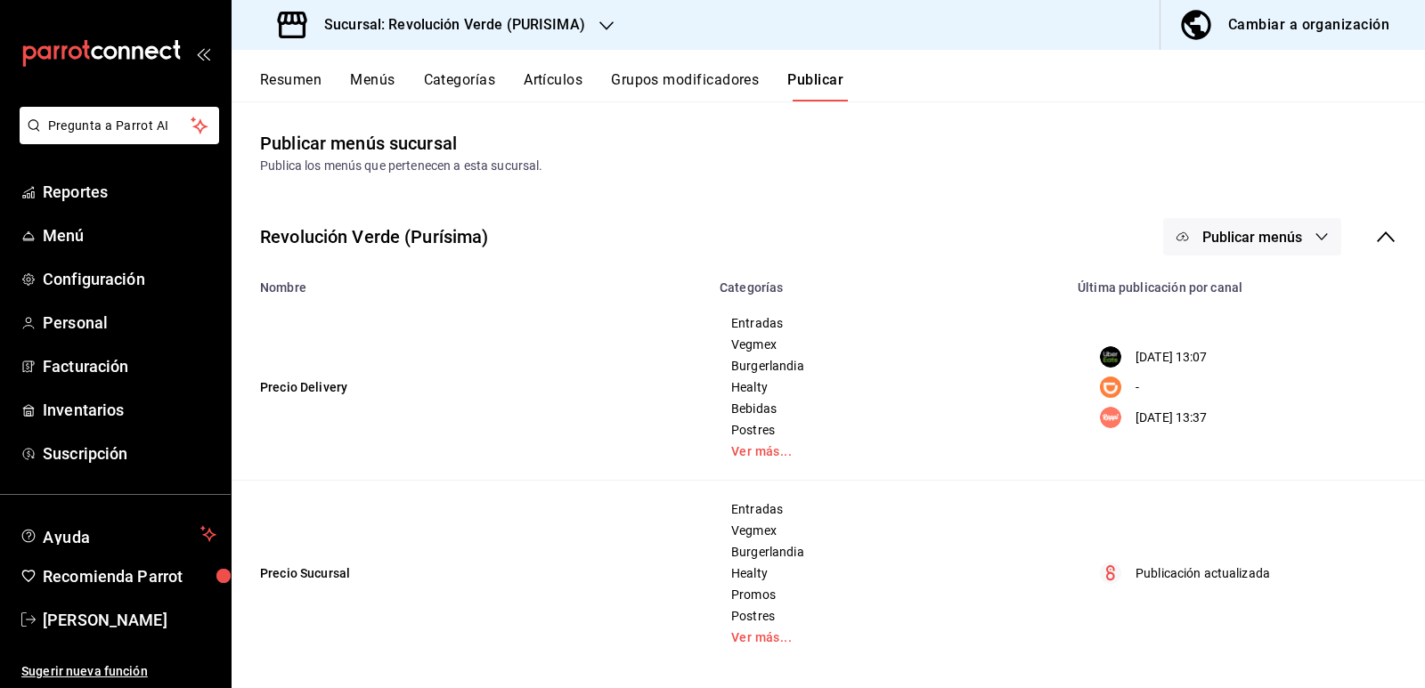
click at [1270, 226] on button "Publicar menús" at bounding box center [1252, 236] width 178 height 37
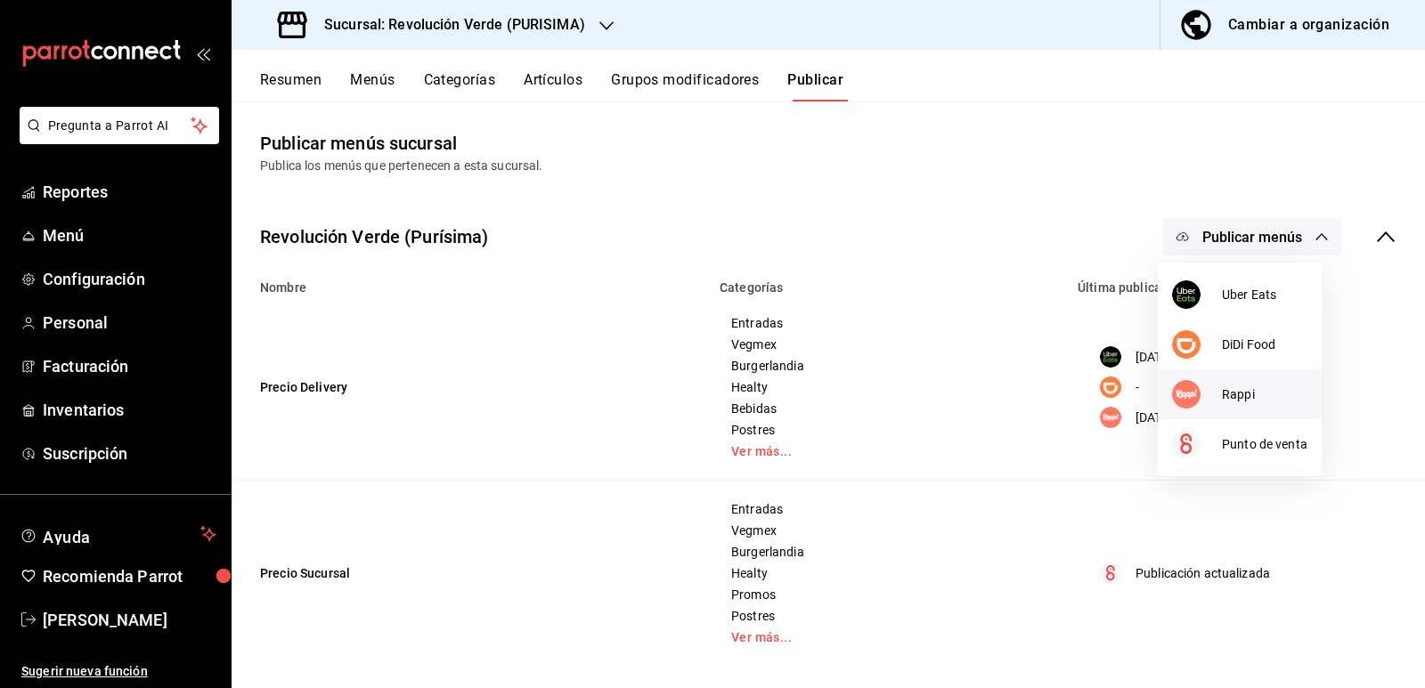
click at [1233, 404] on li "Rappi" at bounding box center [1240, 395] width 164 height 50
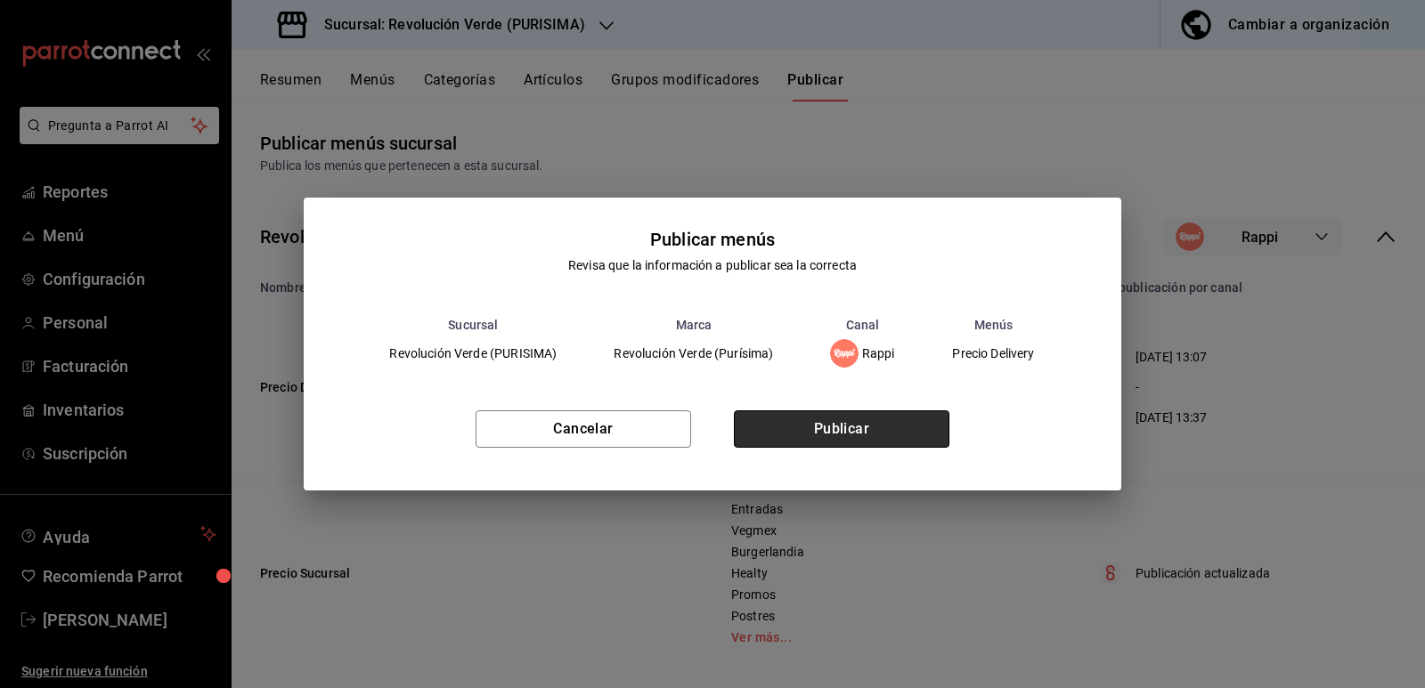
click at [833, 428] on button "Publicar" at bounding box center [842, 429] width 216 height 37
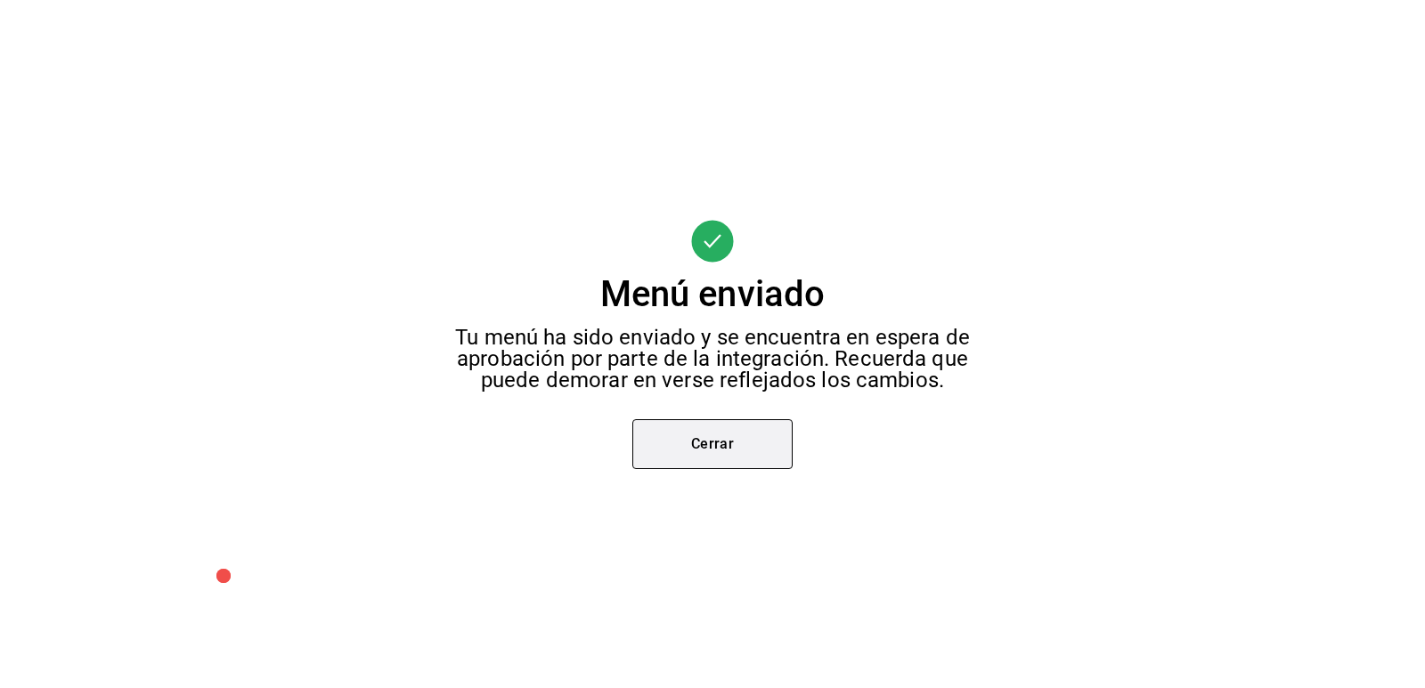
click at [714, 440] on button "Cerrar" at bounding box center [712, 444] width 160 height 50
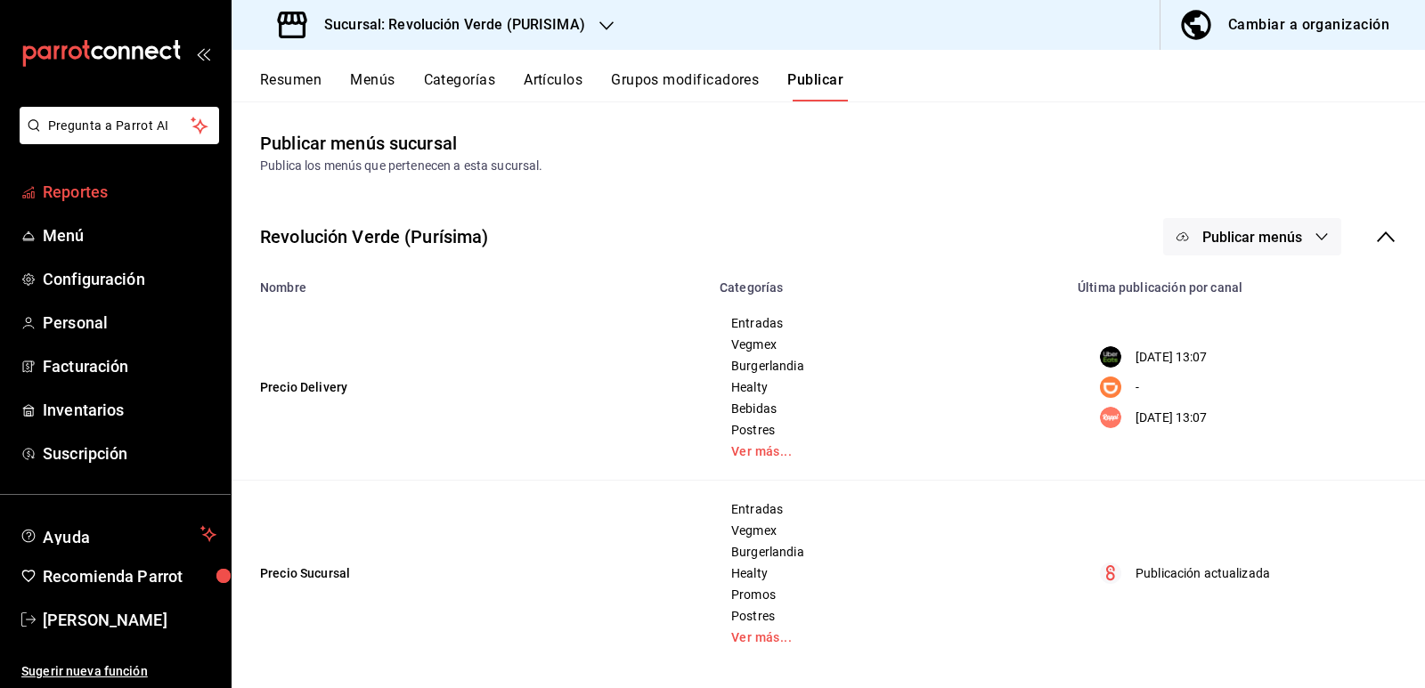
click at [75, 194] on span "Reportes" at bounding box center [130, 192] width 174 height 24
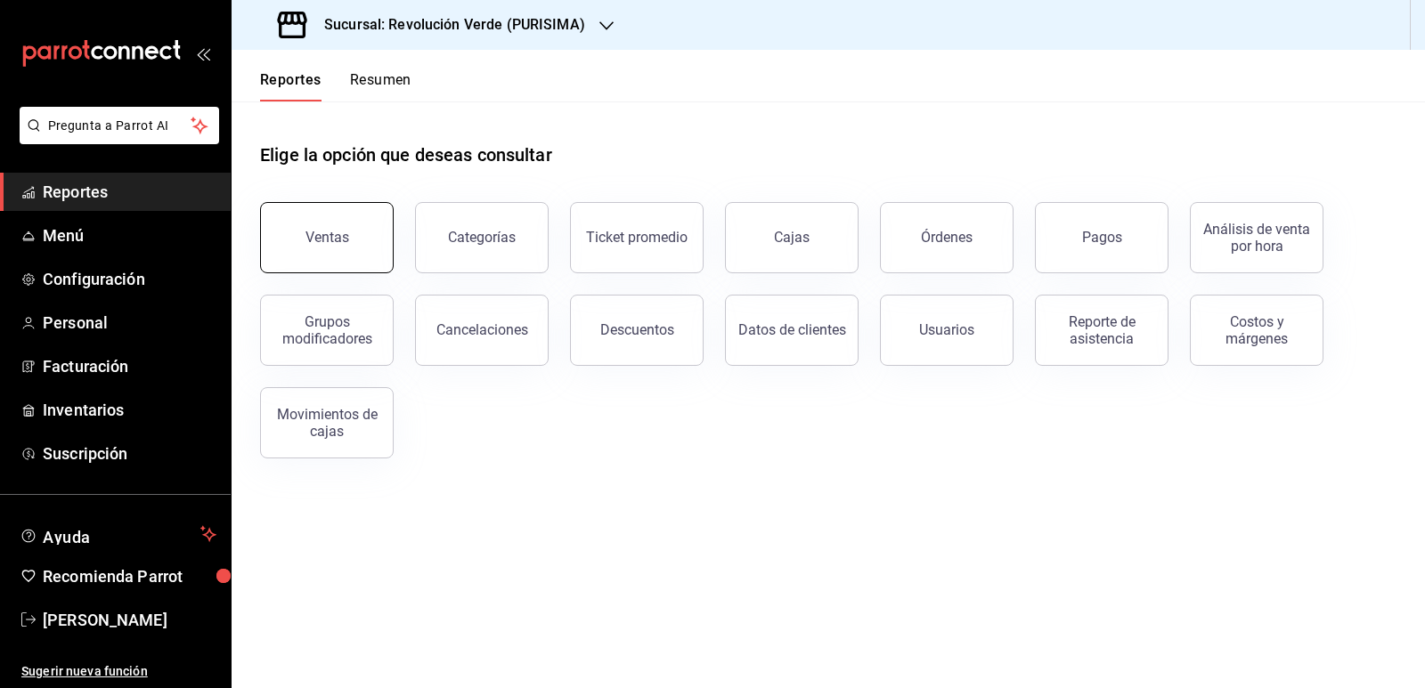
click at [343, 224] on button "Ventas" at bounding box center [327, 237] width 134 height 71
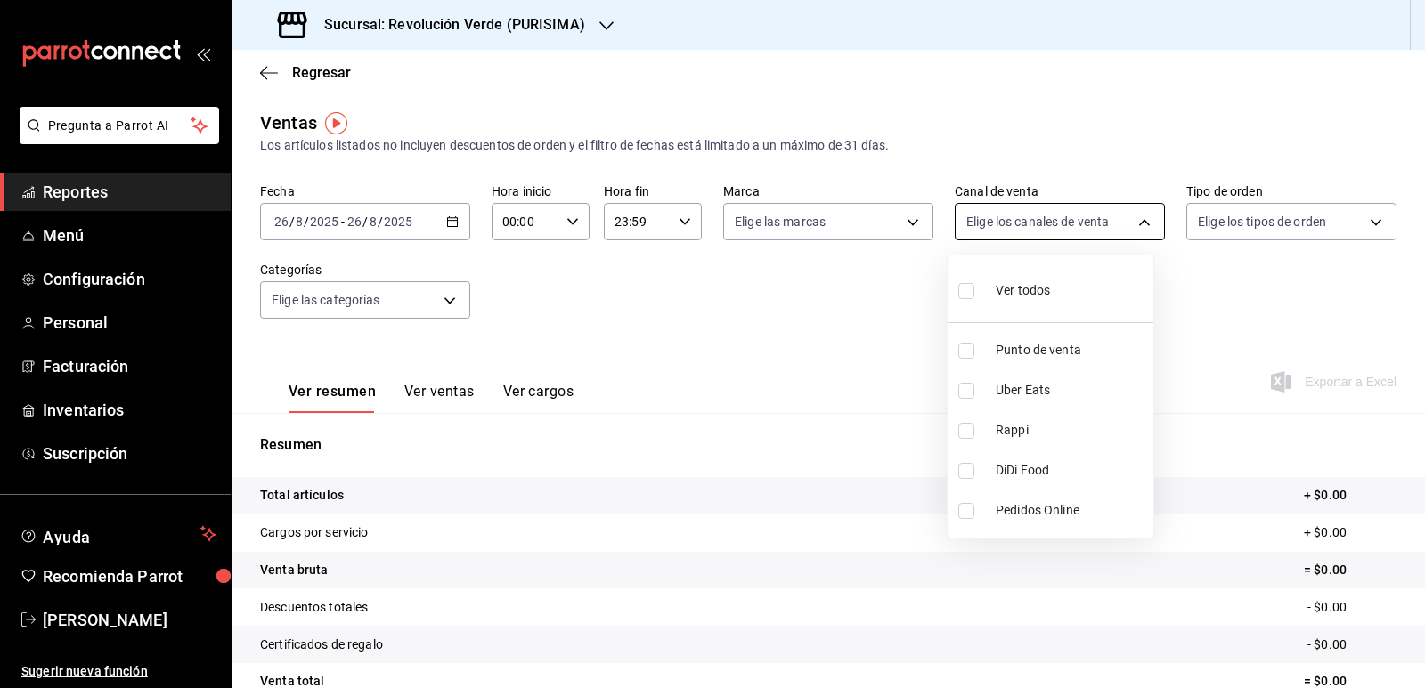
click at [1064, 221] on body "Pregunta a Parrot AI Reportes Menú Configuración Personal Facturación Inventari…" at bounding box center [712, 344] width 1425 height 688
click at [1013, 438] on span "Rappi" at bounding box center [1071, 430] width 151 height 19
type input "RAPPI"
checkbox input "true"
click at [446, 226] on div at bounding box center [712, 344] width 1425 height 688
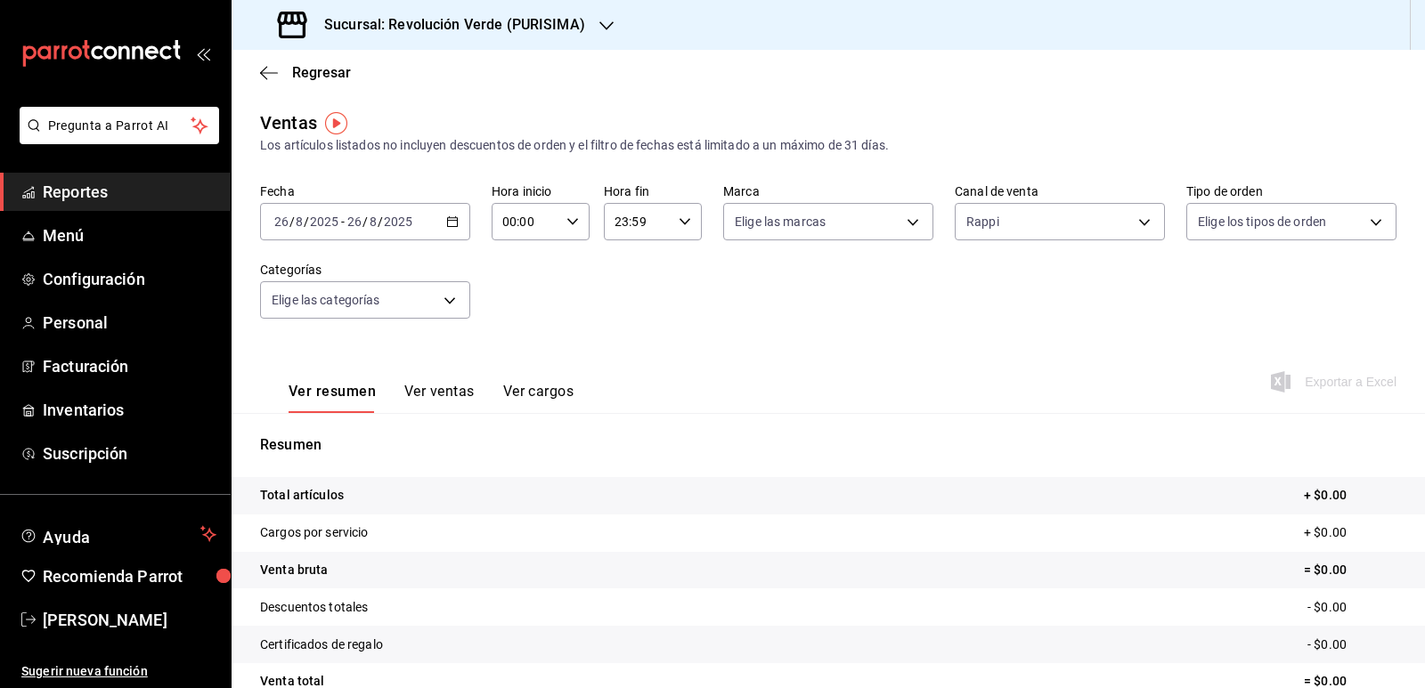
click at [447, 226] on \(Stroke\) "button" at bounding box center [452, 222] width 11 height 10
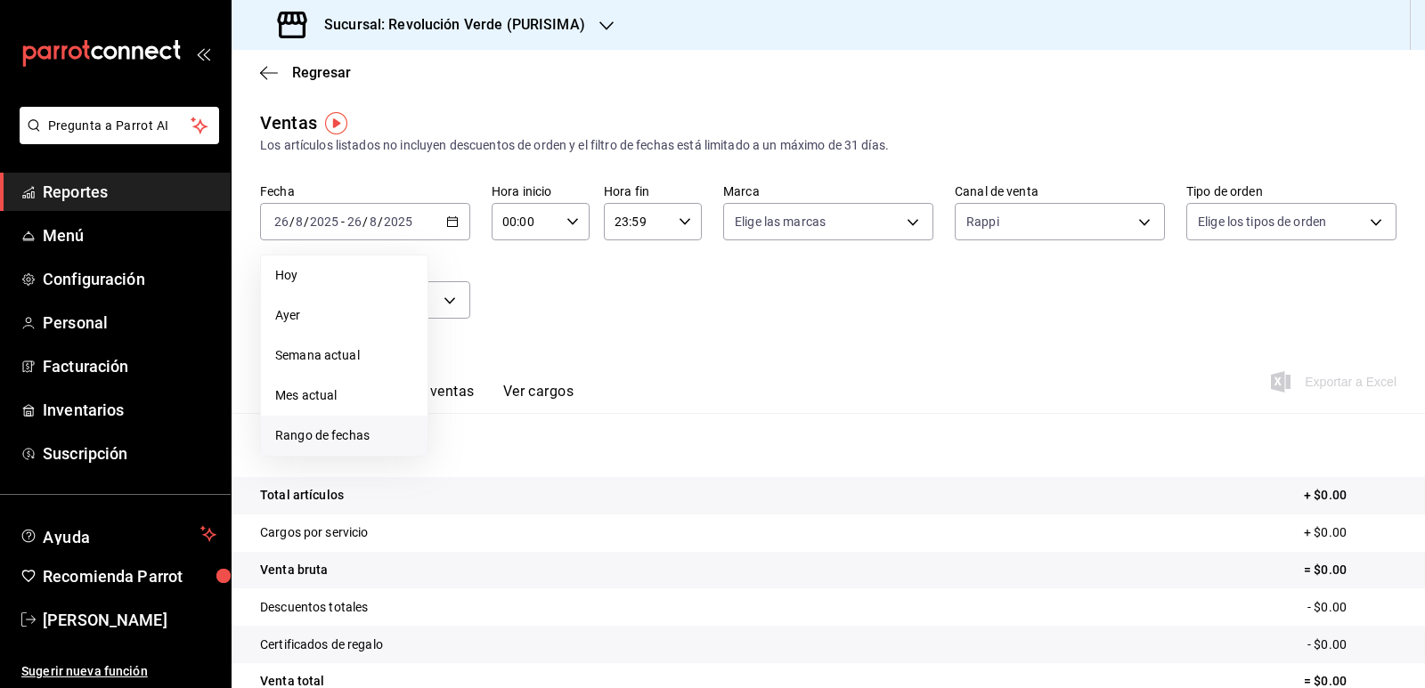
click at [346, 430] on span "Rango de fechas" at bounding box center [344, 436] width 138 height 19
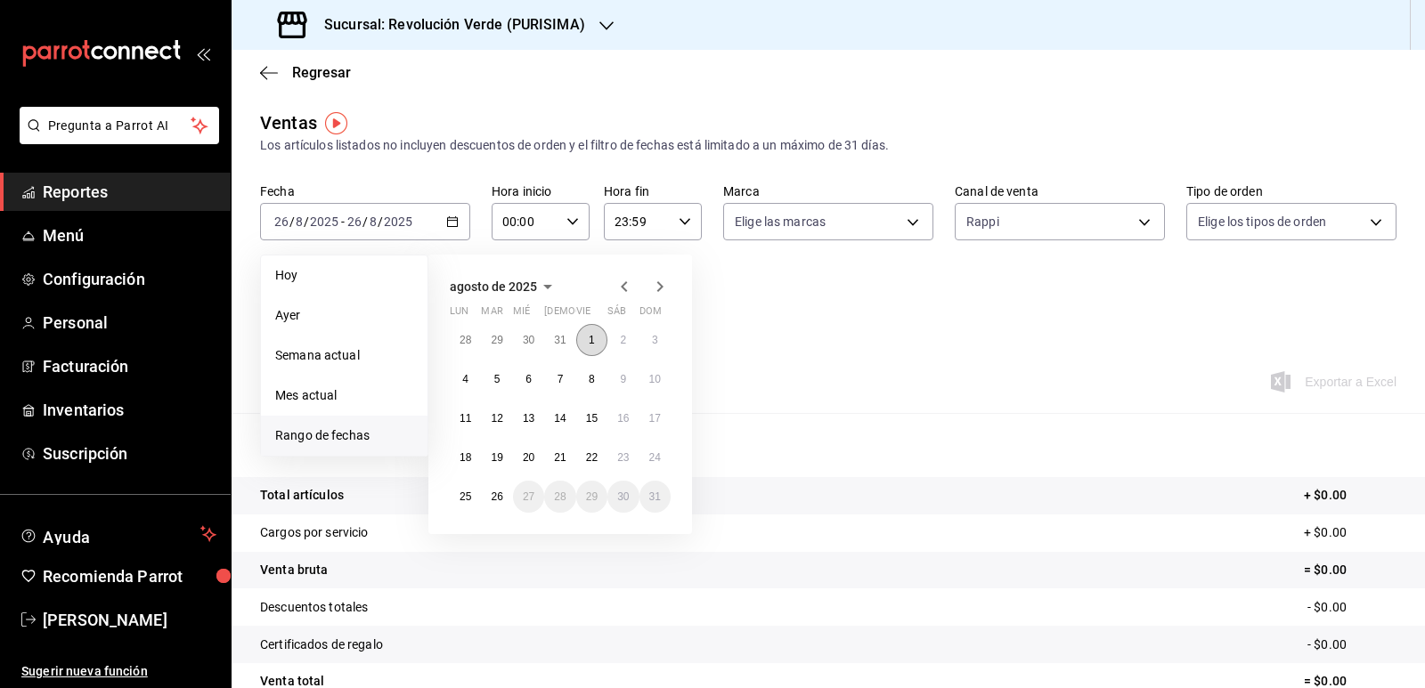
click at [585, 344] on button "1" at bounding box center [591, 340] width 31 height 32
click at [730, 329] on div "agosto de 2025 lun mar [PERSON_NAME] vie sáb dom 28 29 30 31 1 2 3 4 5 6 7 8 9 …" at bounding box center [584, 387] width 312 height 294
click at [504, 489] on button "26" at bounding box center [496, 497] width 31 height 32
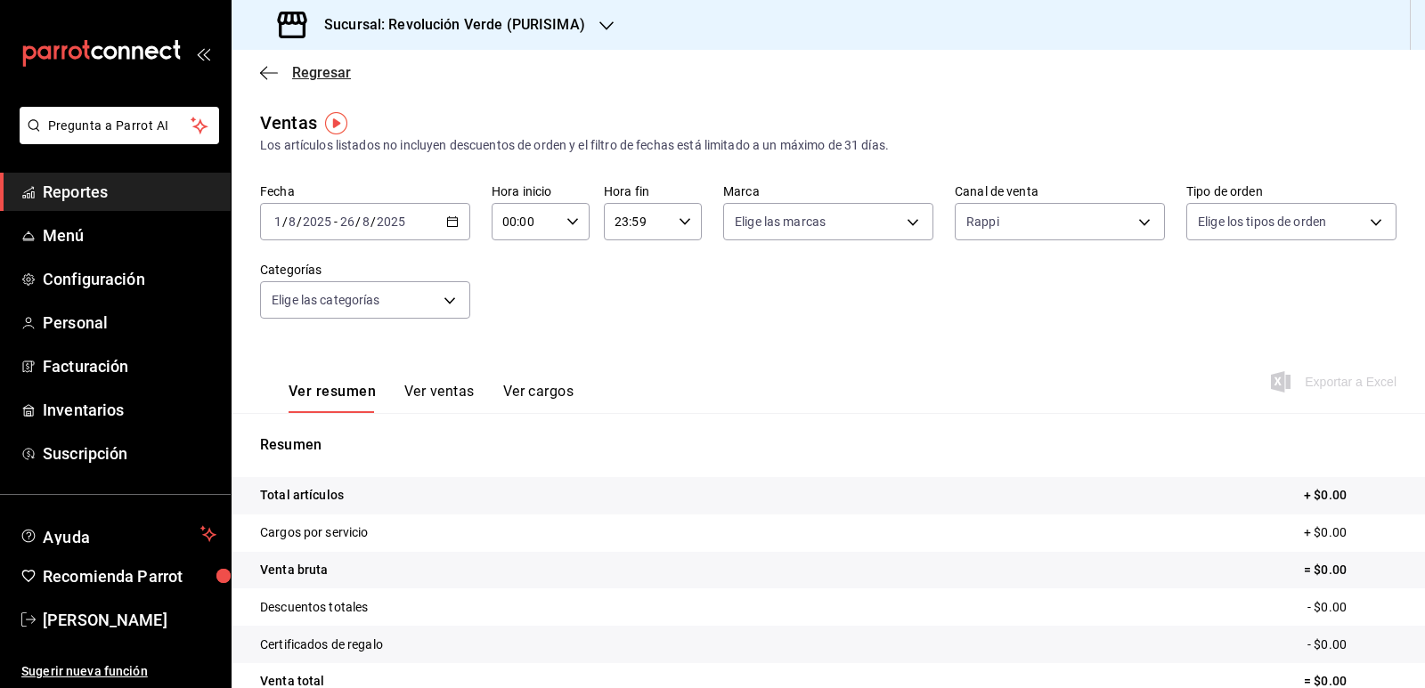
click at [271, 74] on icon "button" at bounding box center [269, 73] width 18 height 16
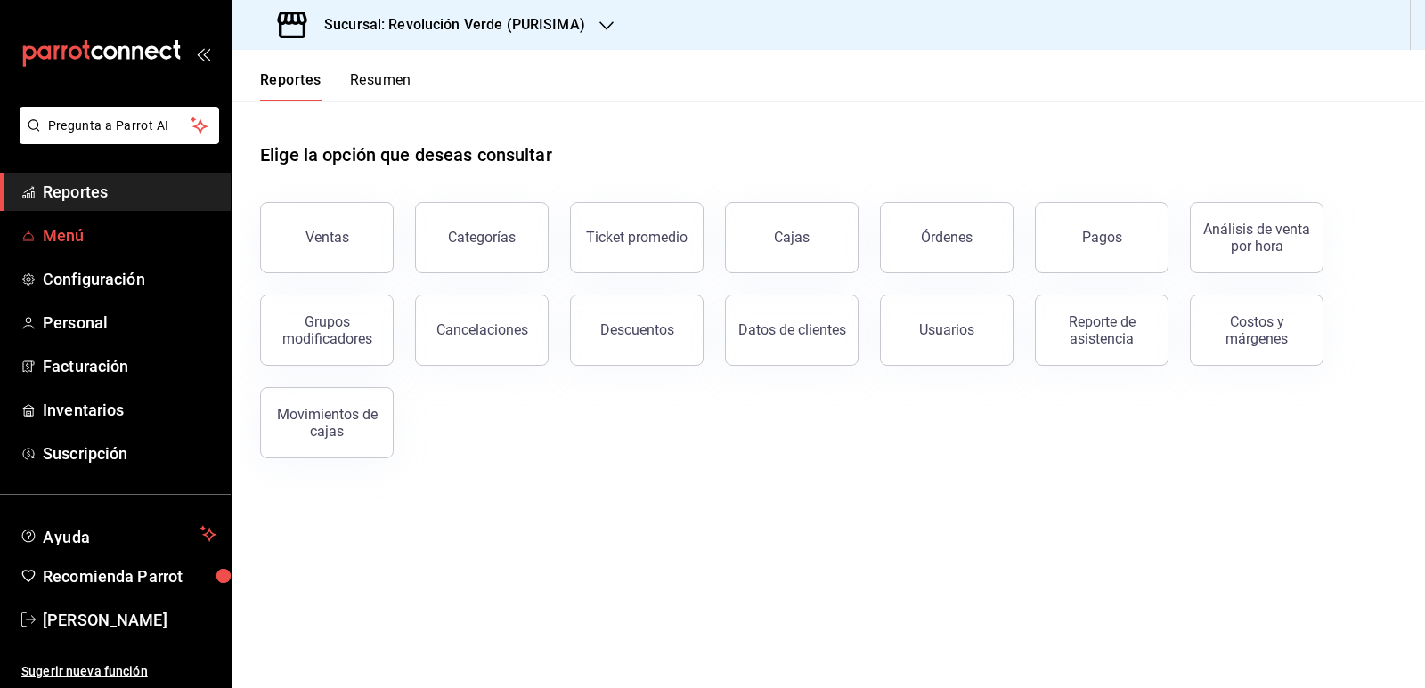
click at [81, 229] on span "Menú" at bounding box center [130, 236] width 174 height 24
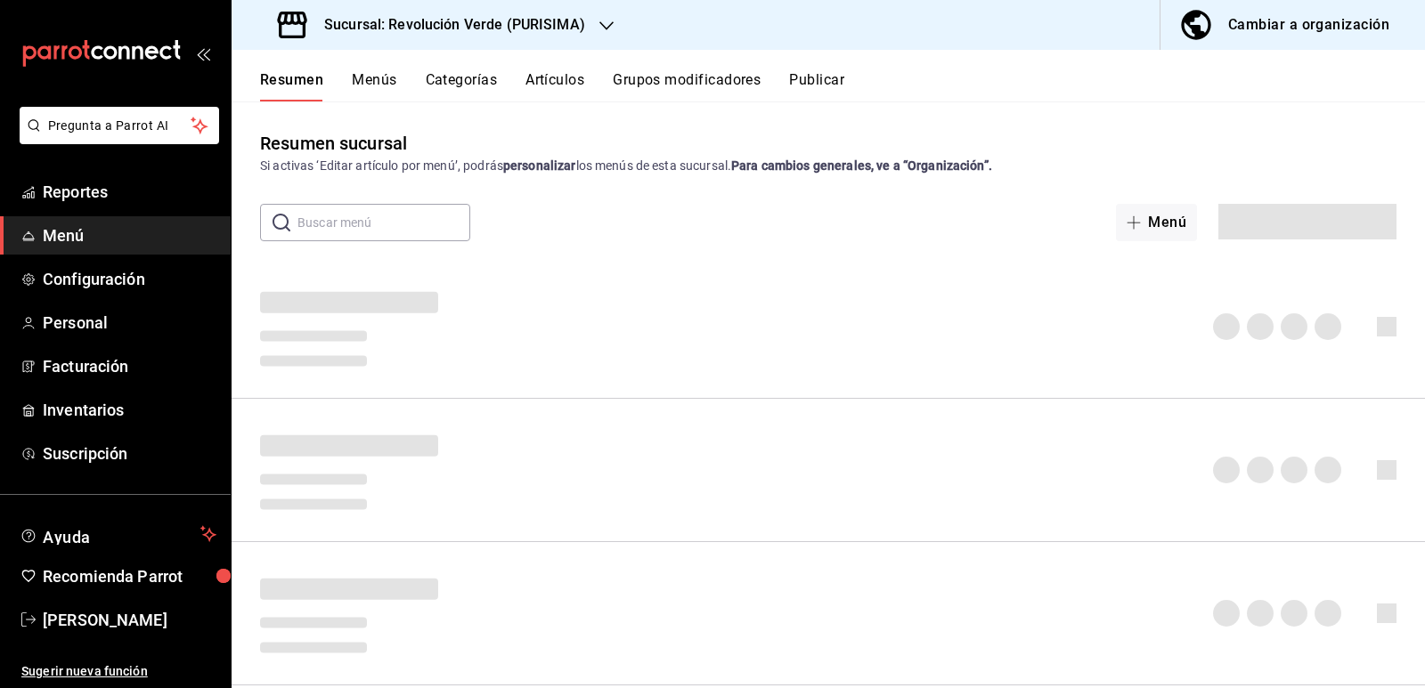
click at [1352, 19] on div "Cambiar a organización" at bounding box center [1308, 24] width 161 height 25
